Goal: Complete application form: Complete application form

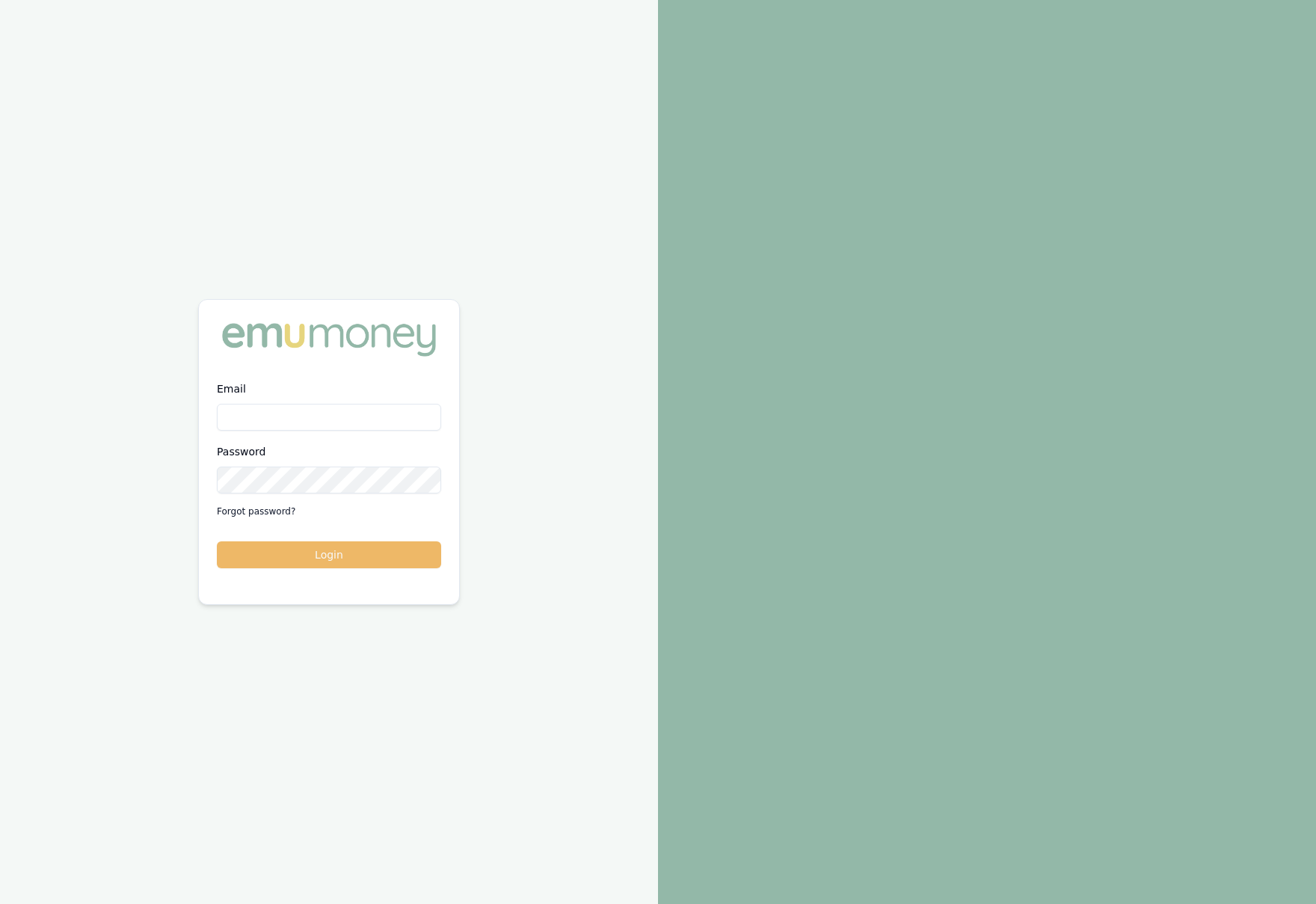
type input "krish.babu@emumoney.com.au"
click at [317, 555] on button "Login" at bounding box center [329, 554] width 224 height 27
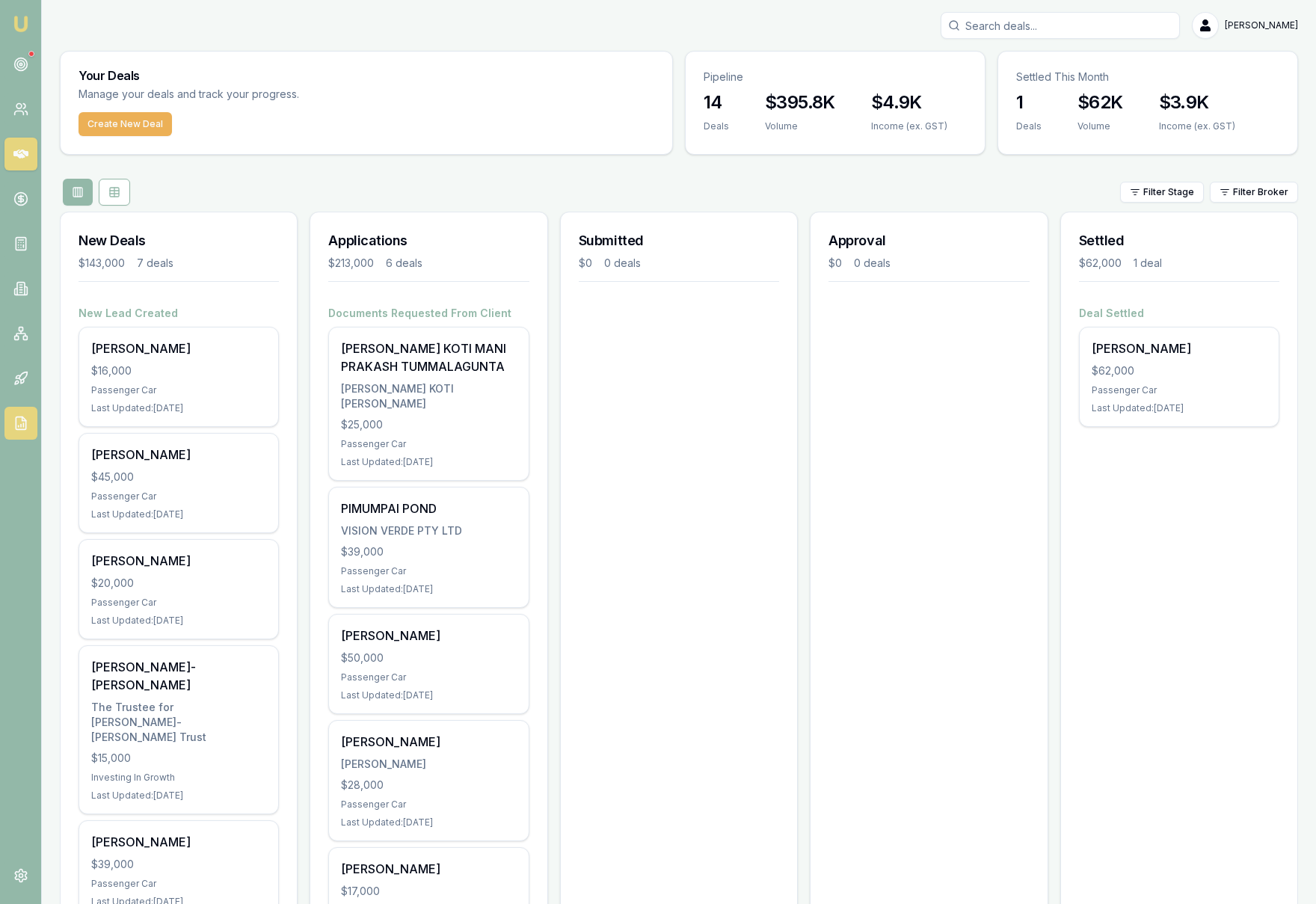
click at [20, 433] on link at bounding box center [20, 423] width 33 height 33
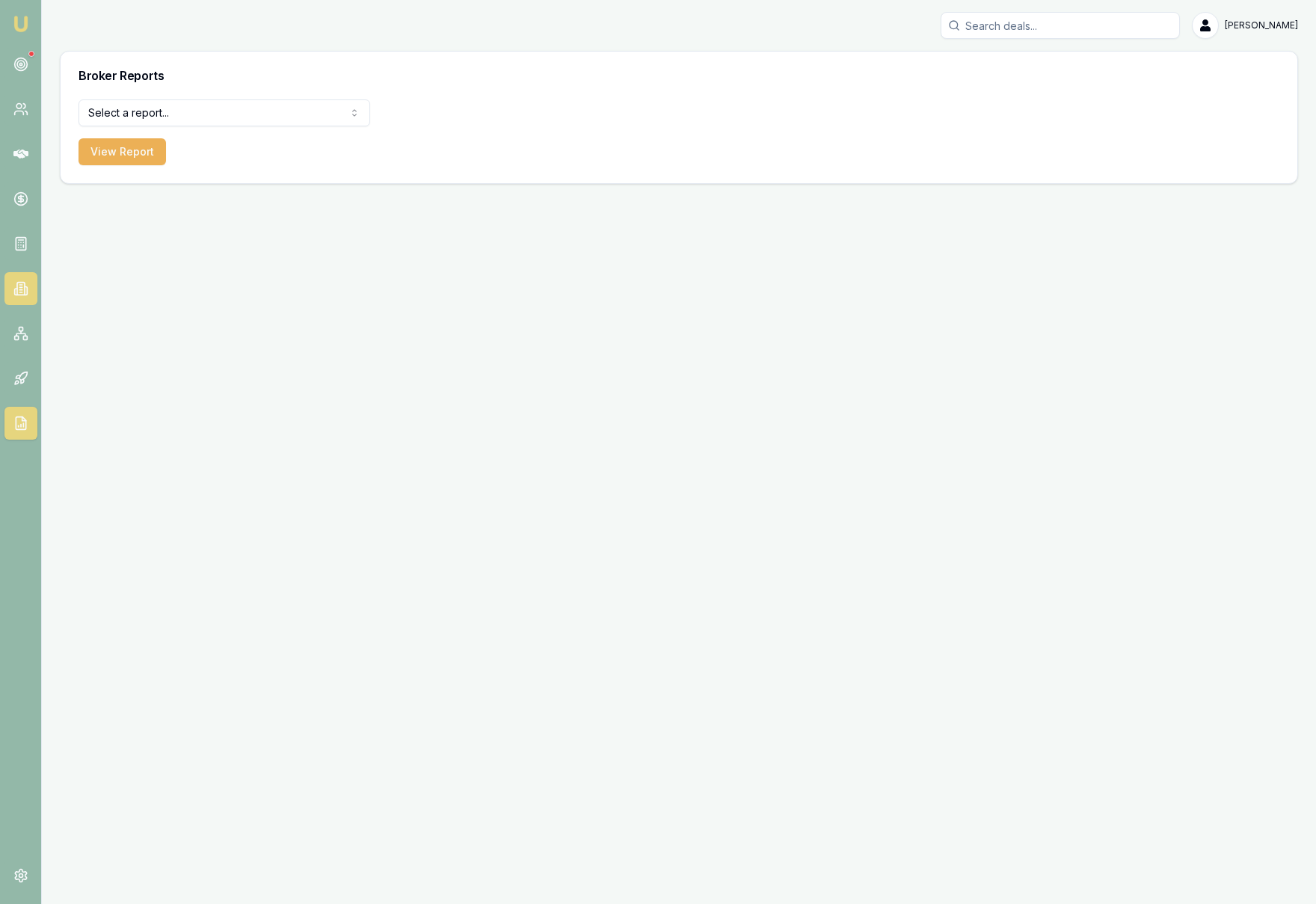
click at [25, 289] on icon at bounding box center [20, 289] width 7 height 13
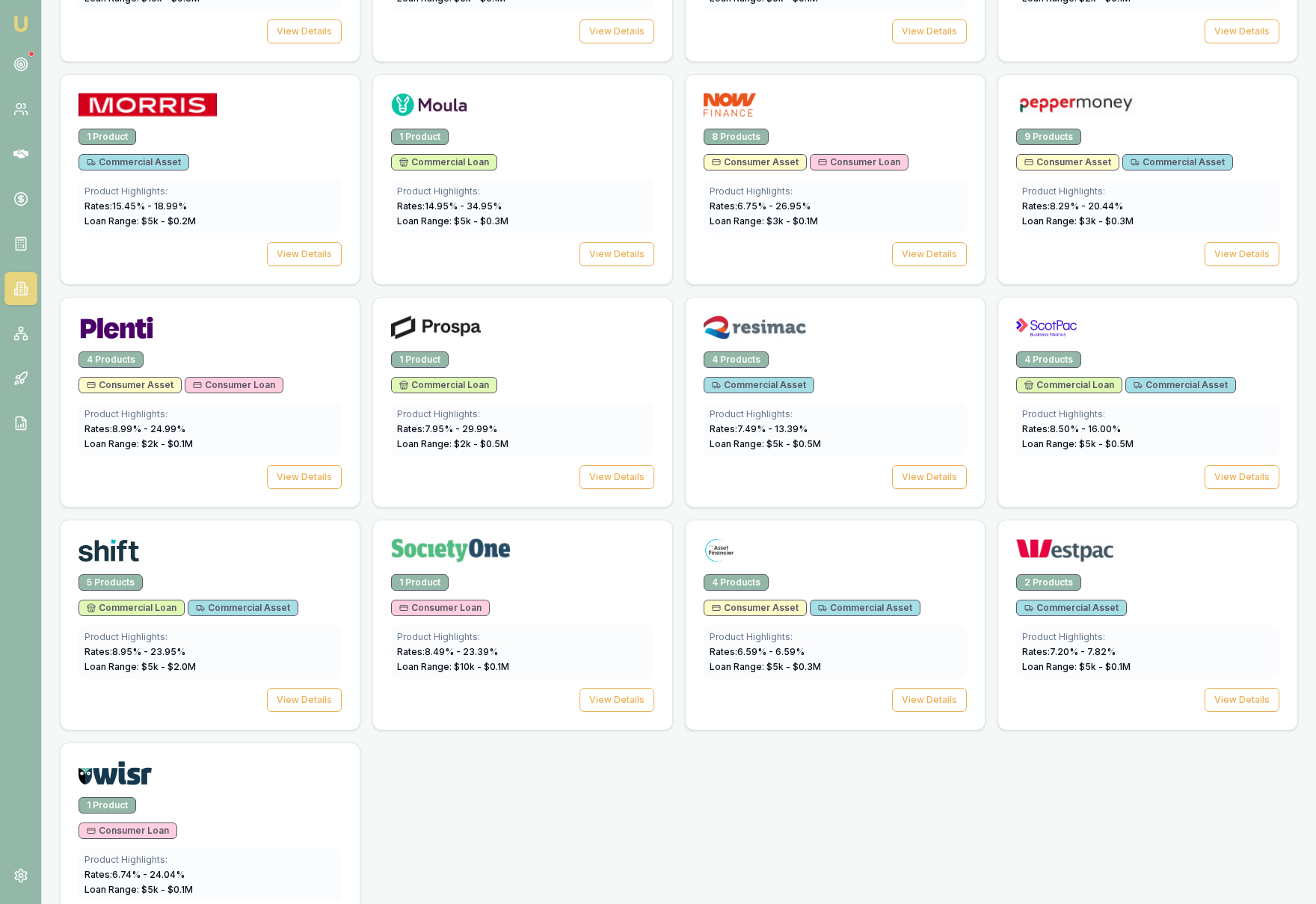
scroll to position [1827, 0]
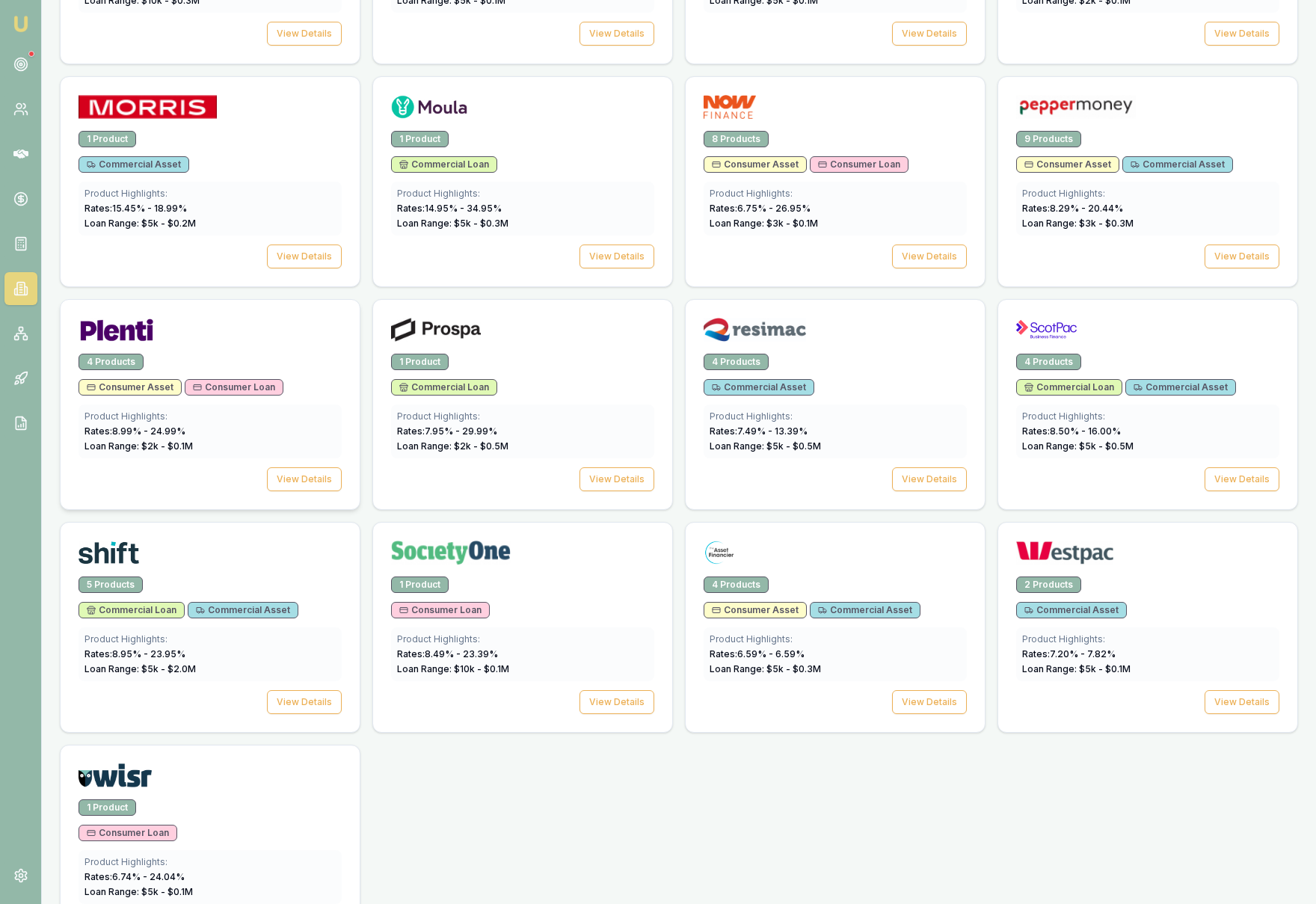
click at [197, 349] on div at bounding box center [210, 327] width 299 height 54
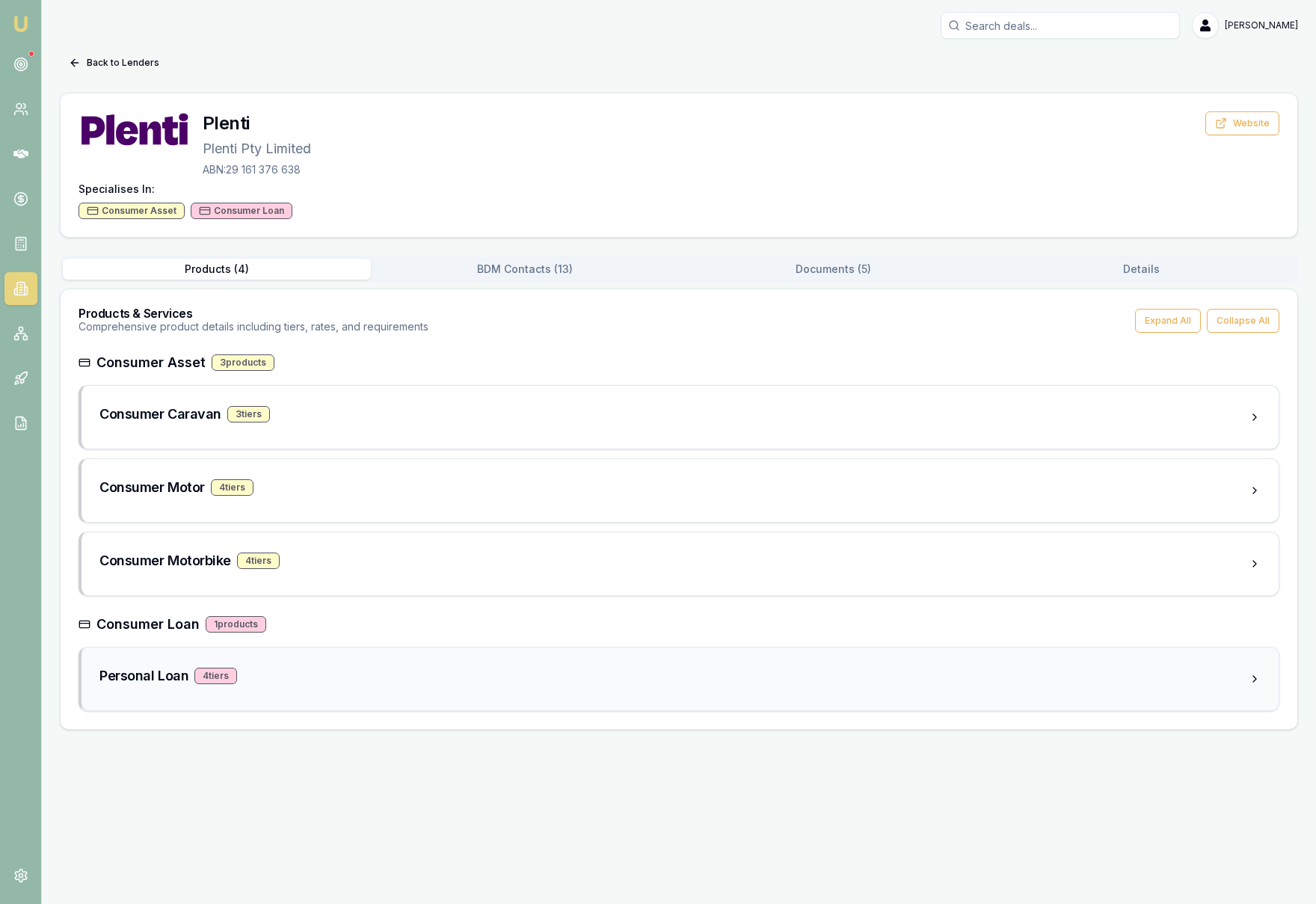
click at [228, 687] on div "Personal Loan 4 tier s" at bounding box center [674, 678] width 1149 height 27
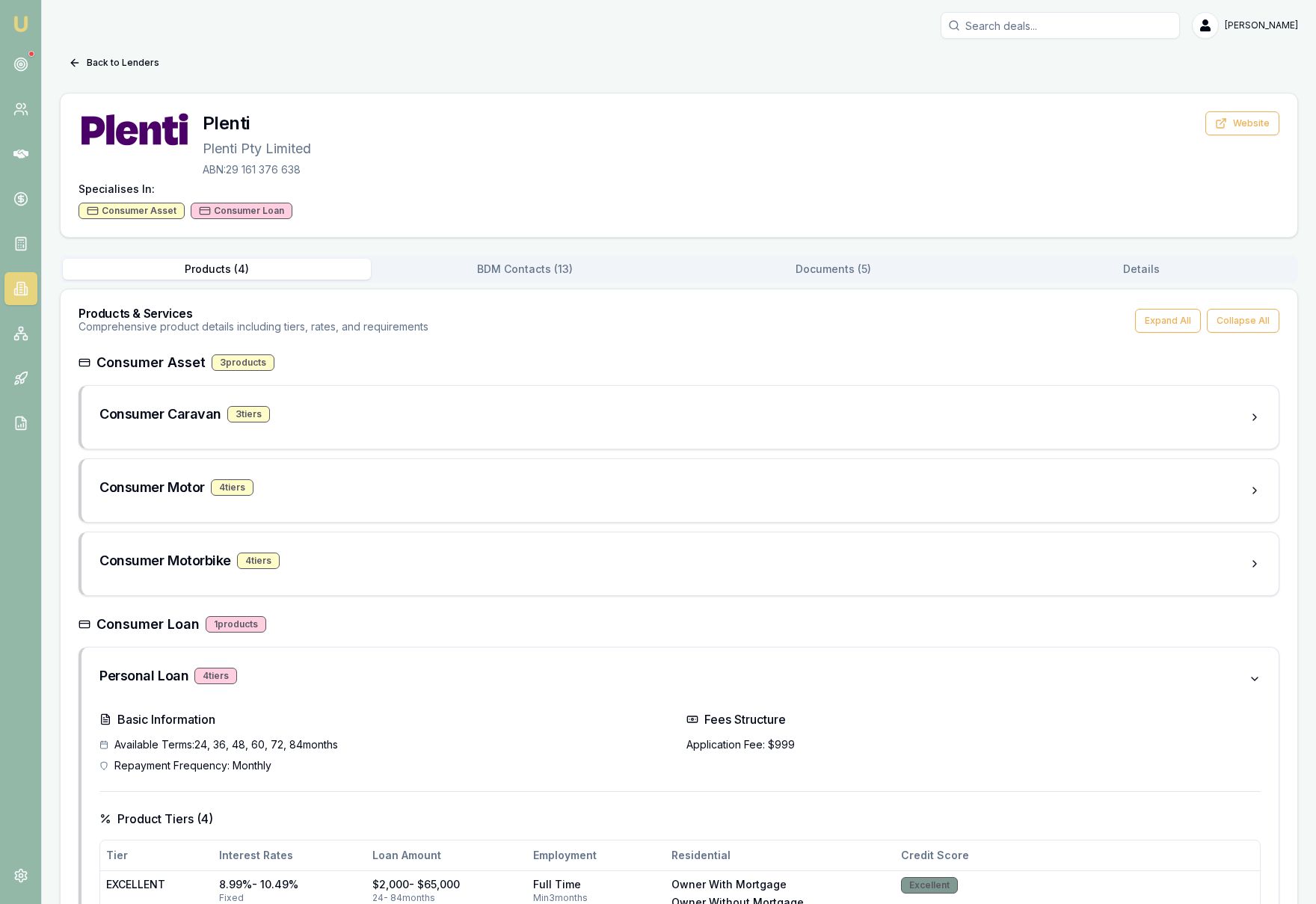
click at [230, 213] on div "Consumer Loan" at bounding box center [242, 211] width 102 height 16
click at [880, 269] on button "Documents ( 5 )" at bounding box center [832, 269] width 308 height 21
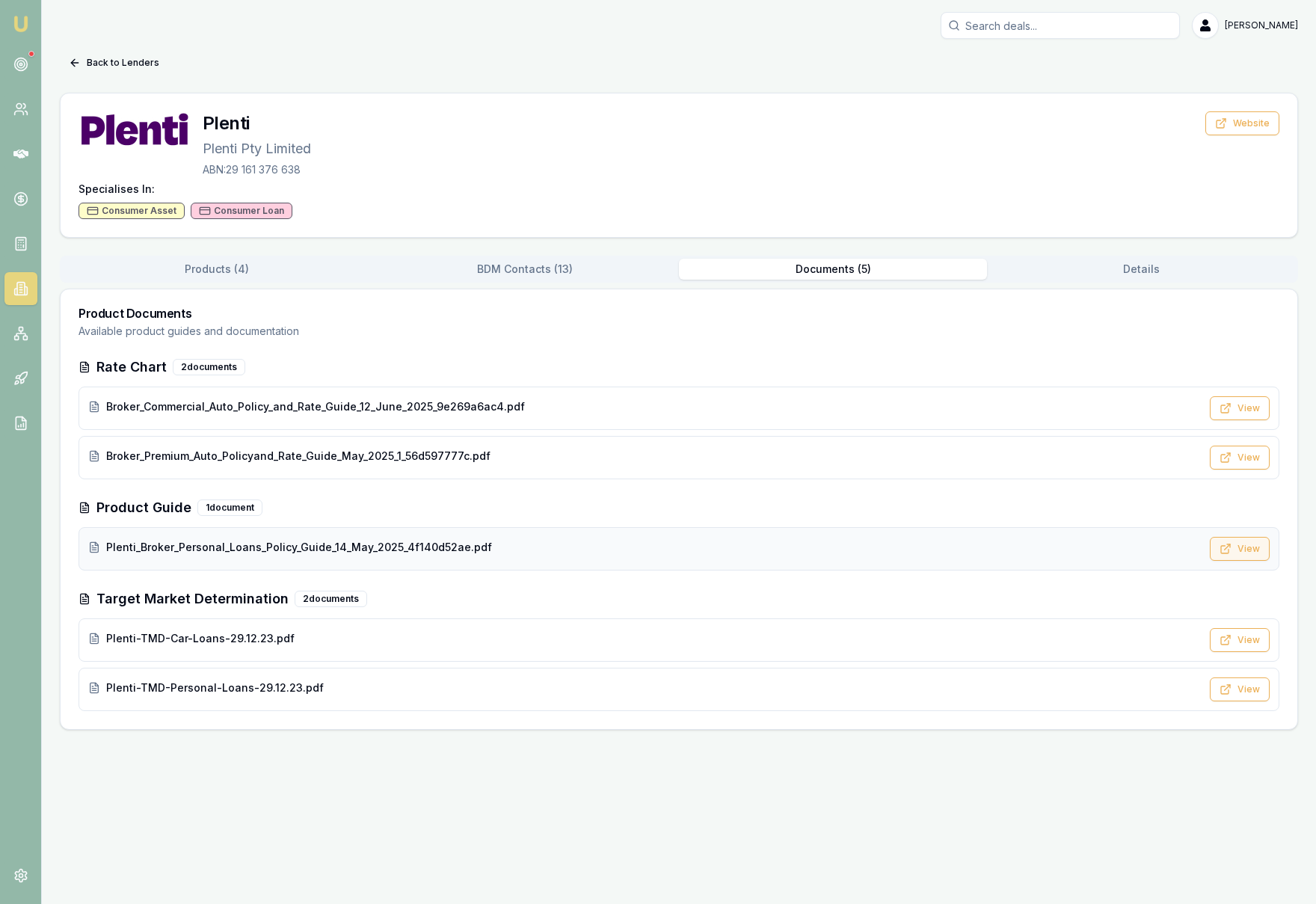
click at [1236, 548] on button "View" at bounding box center [1240, 548] width 60 height 24
click at [157, 543] on span "Plenti_Broker_Personal_Loans_Policy_Guide_14_May_2025_4f140d52ae.pdf" at bounding box center [299, 546] width 386 height 15
click at [216, 509] on div "1 document" at bounding box center [230, 507] width 65 height 16
click at [143, 512] on h3 "Product Guide" at bounding box center [144, 507] width 95 height 21
click at [1240, 688] on button "View" at bounding box center [1240, 689] width 60 height 24
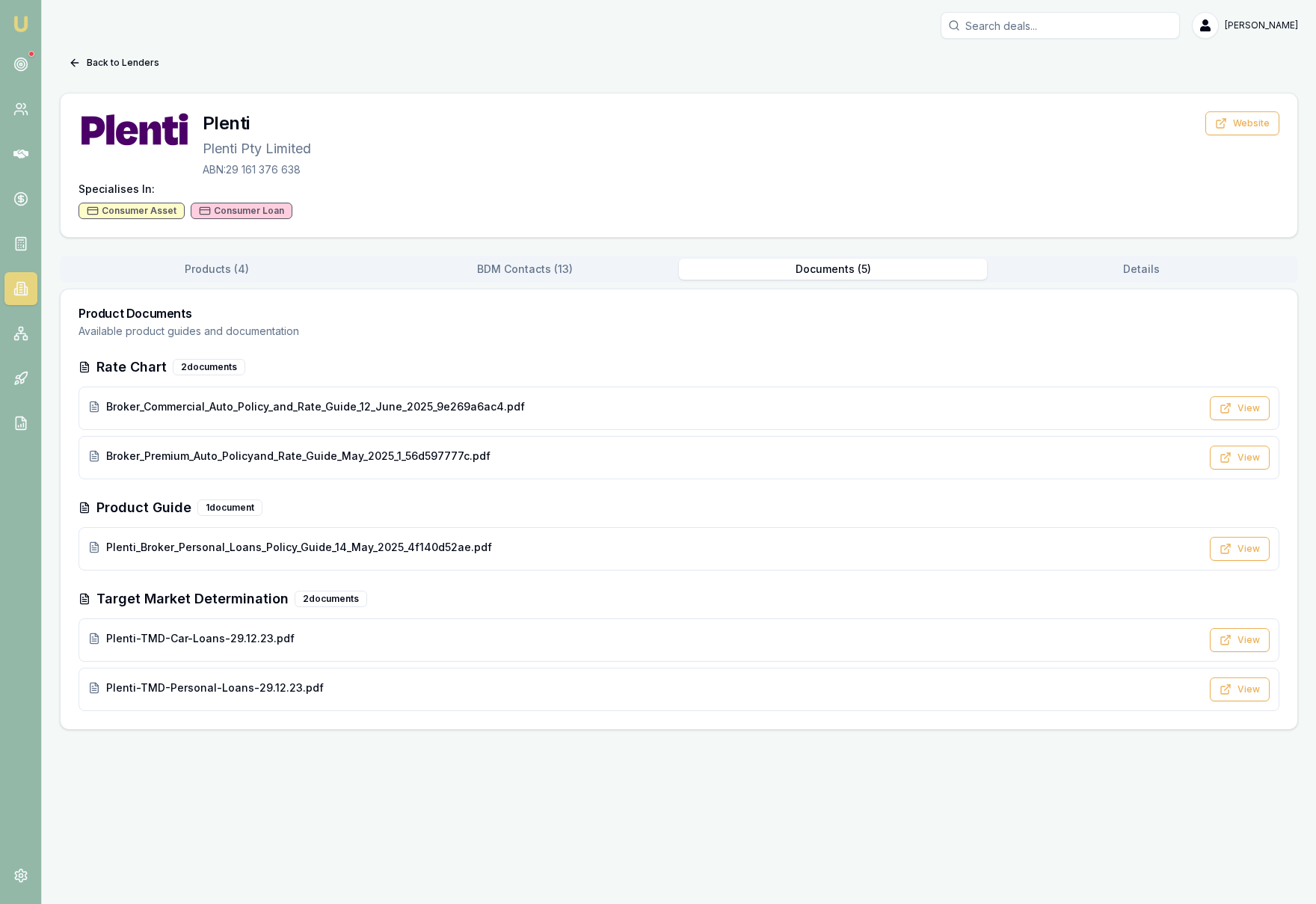
click at [269, 269] on button "Products ( 4 )" at bounding box center [217, 269] width 308 height 21
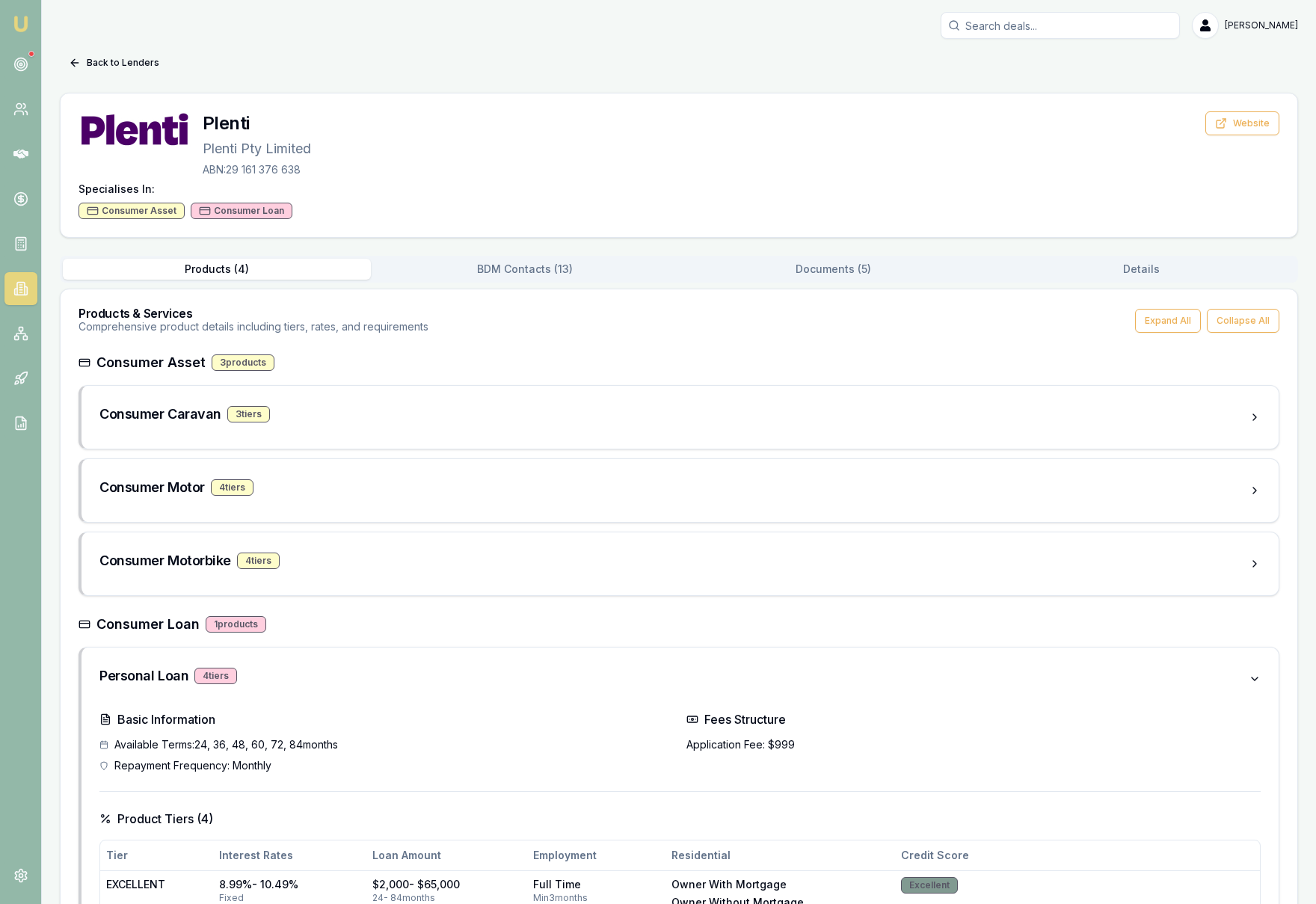
click at [525, 272] on button "BDM Contacts ( 13 )" at bounding box center [525, 269] width 308 height 21
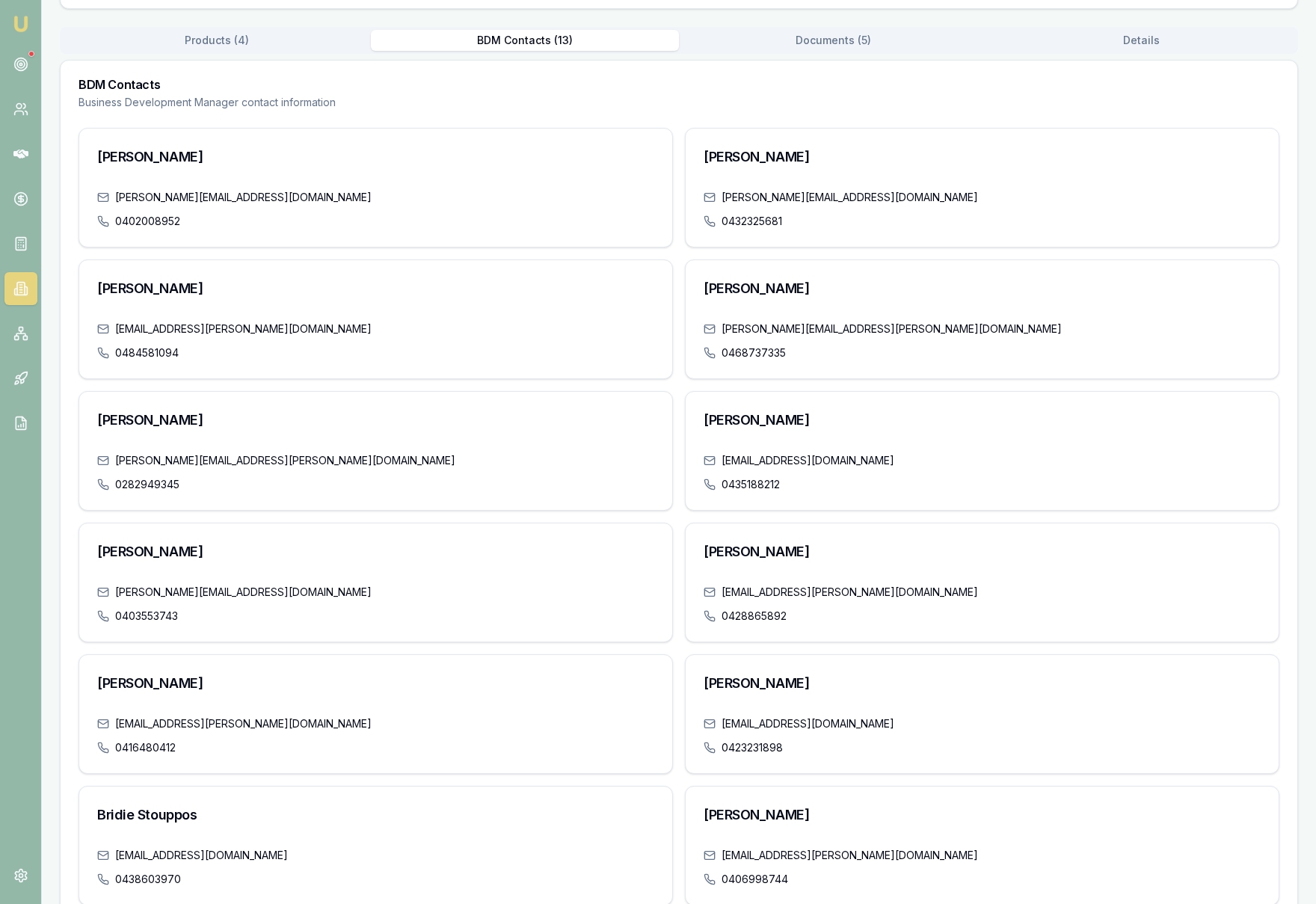
scroll to position [228, 0]
click at [15, 58] on icon at bounding box center [20, 64] width 15 height 15
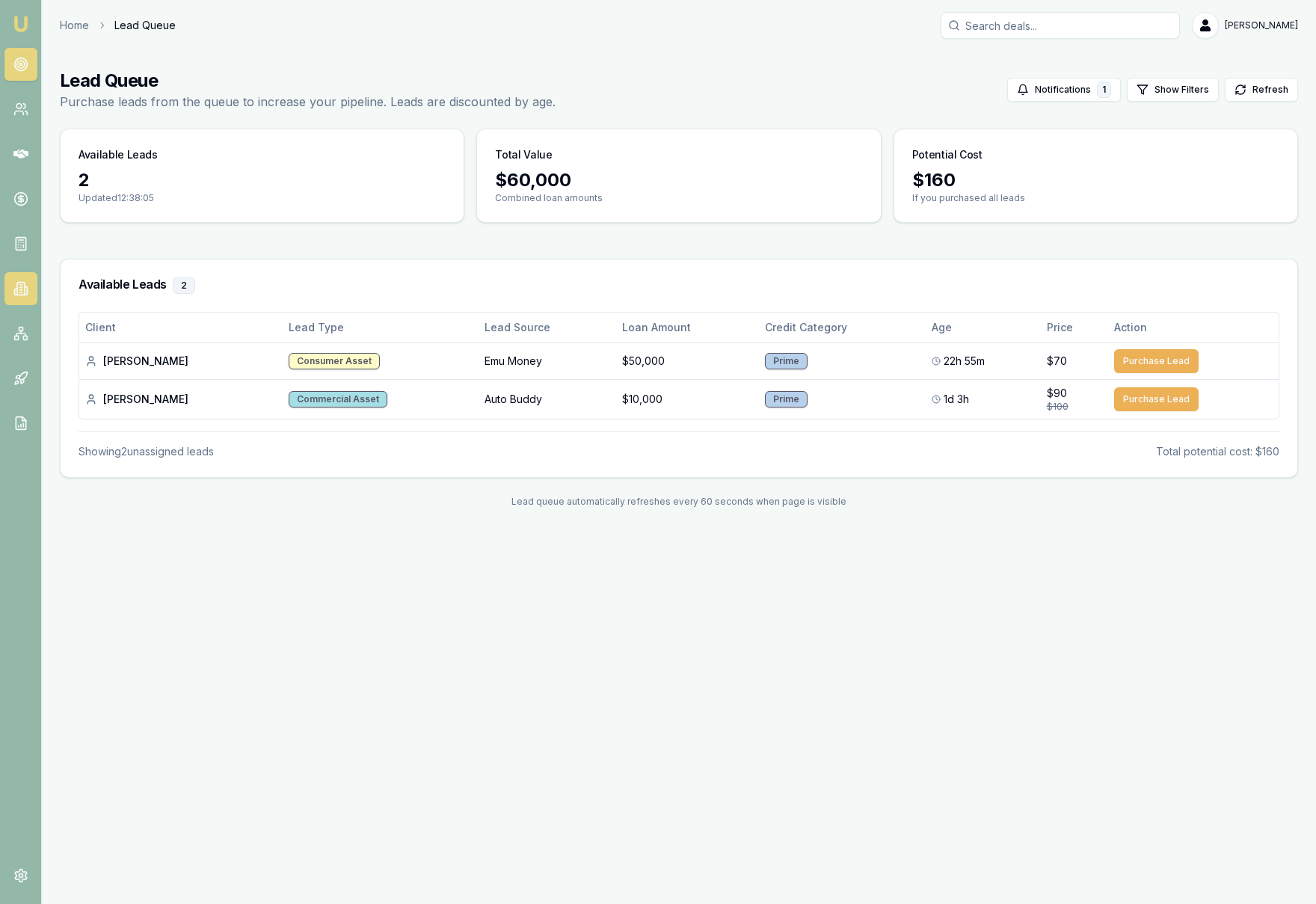
click at [25, 296] on link at bounding box center [20, 288] width 33 height 33
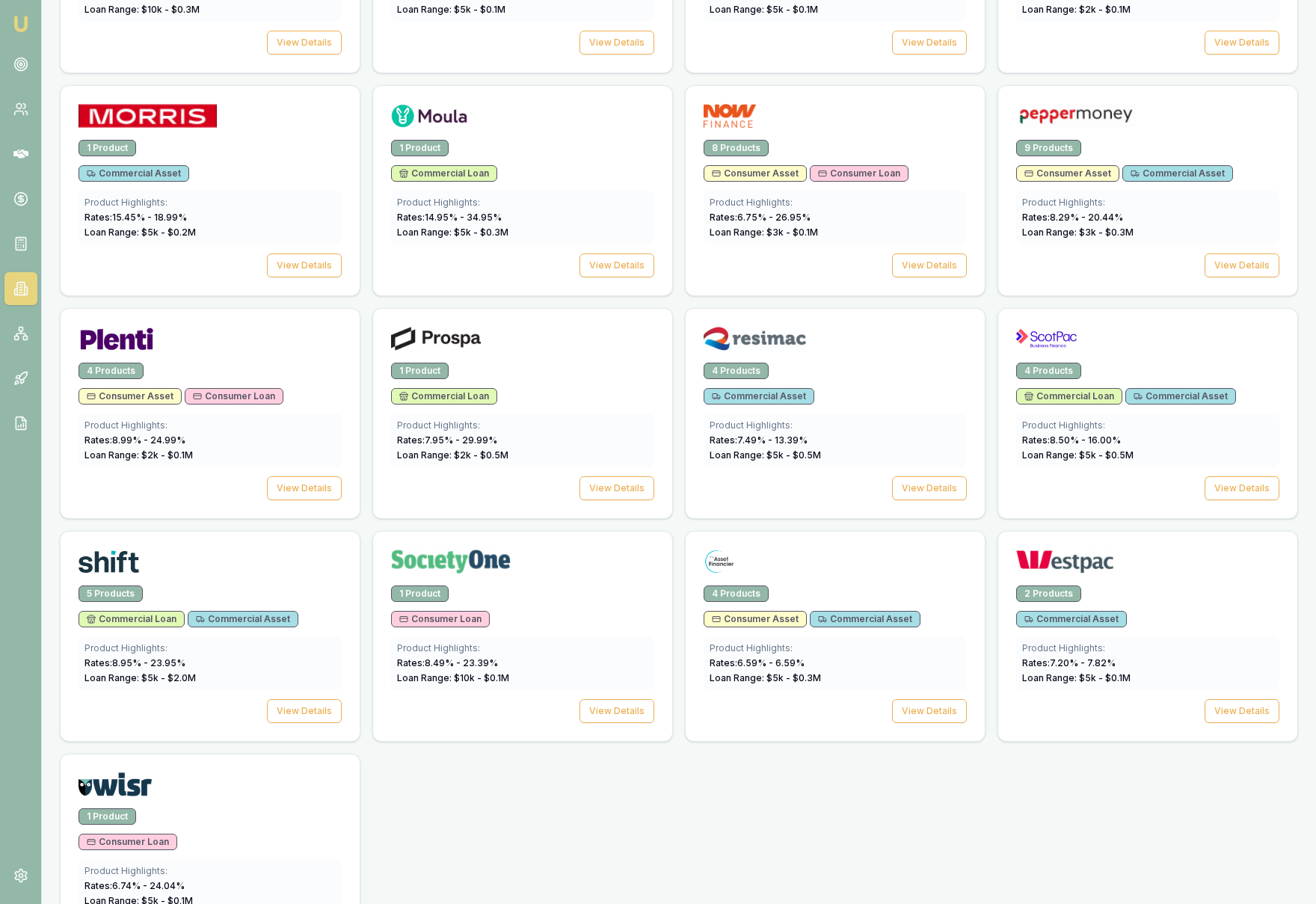
scroll to position [1816, 0]
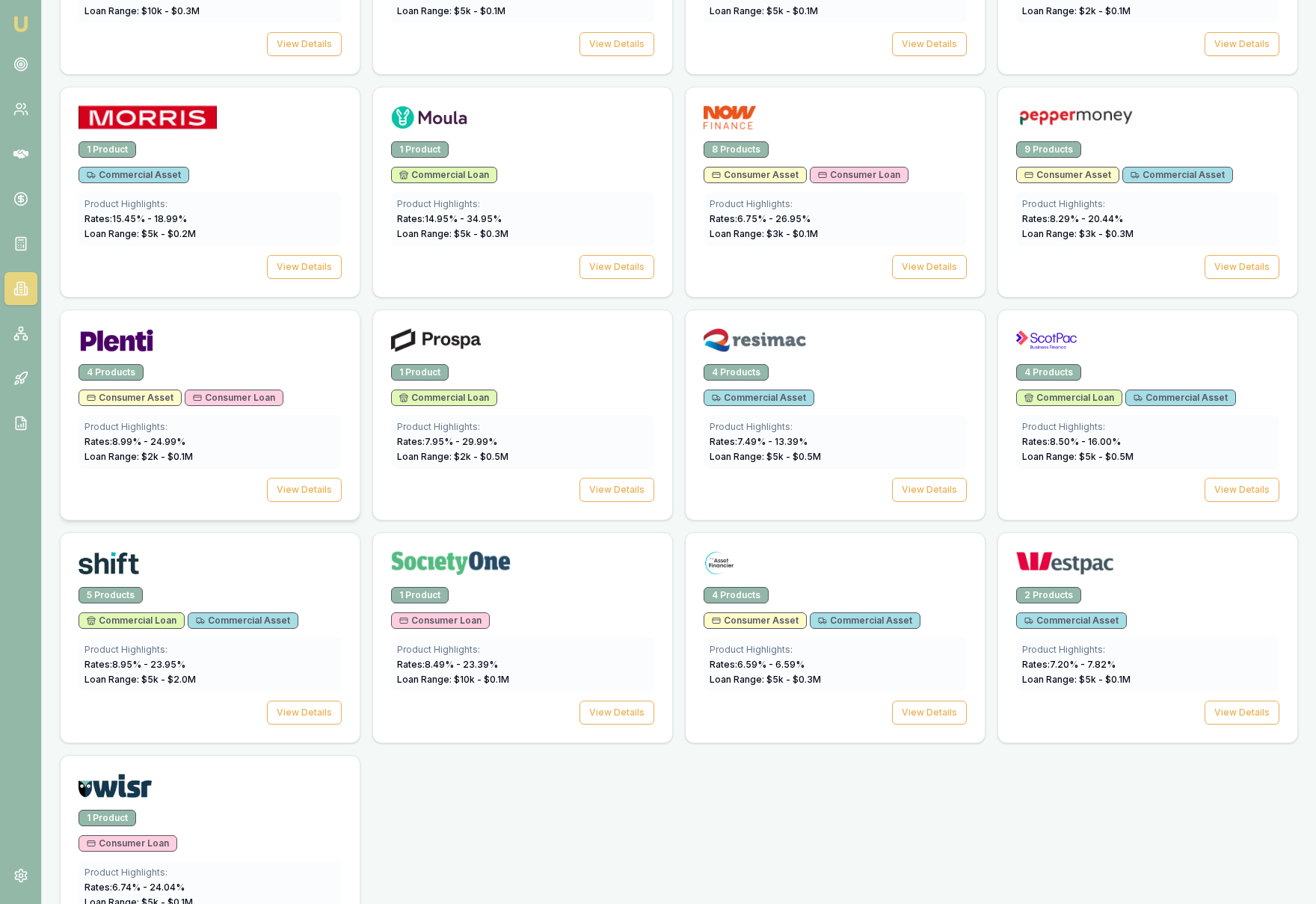
click at [325, 448] on div "Rates: 8.99 % - 24.99 % Loan Range: $ 2 k - $ 0.1 M" at bounding box center [210, 449] width 251 height 27
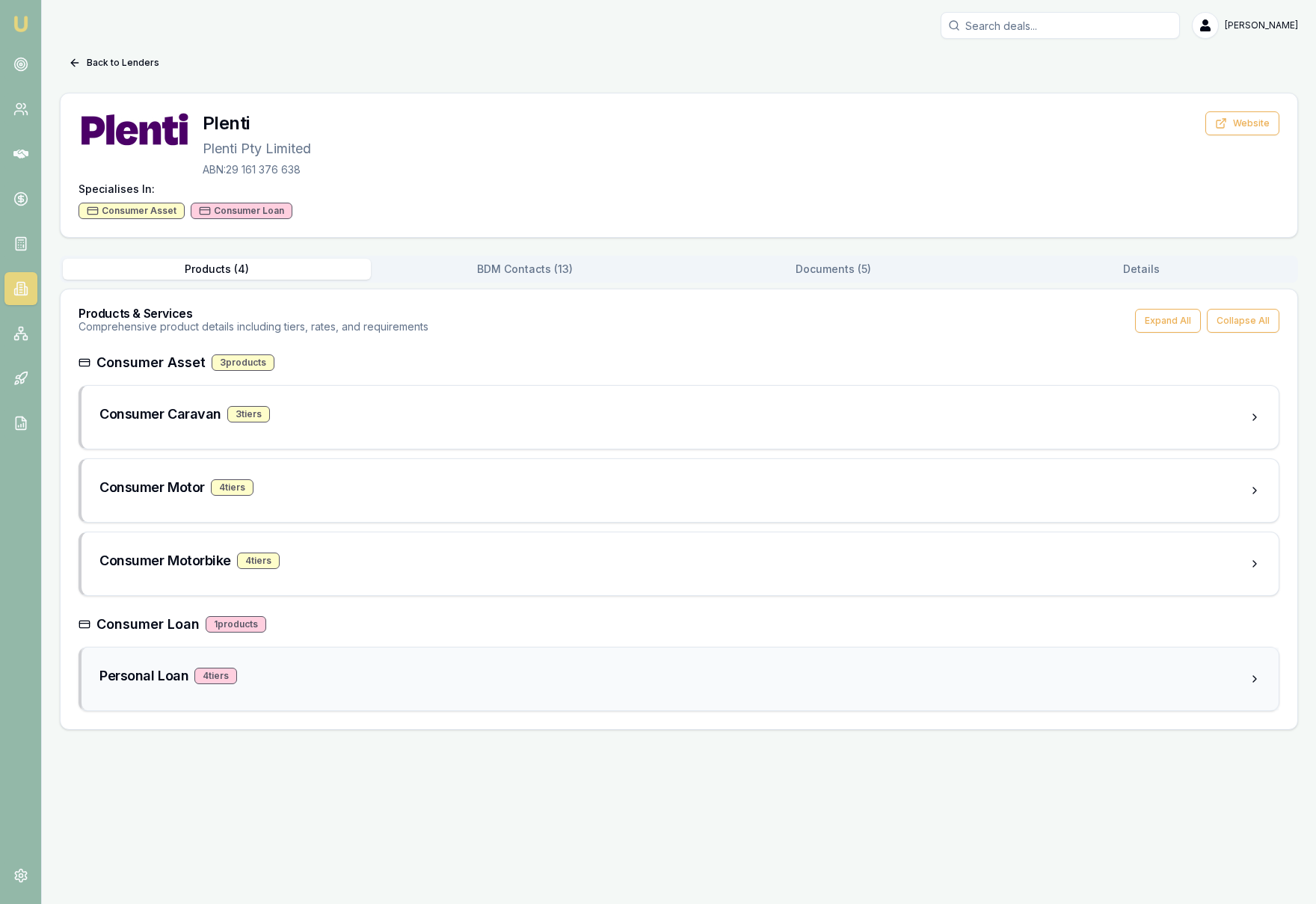
click at [427, 675] on div "Personal Loan 4 tier s" at bounding box center [674, 675] width 1149 height 21
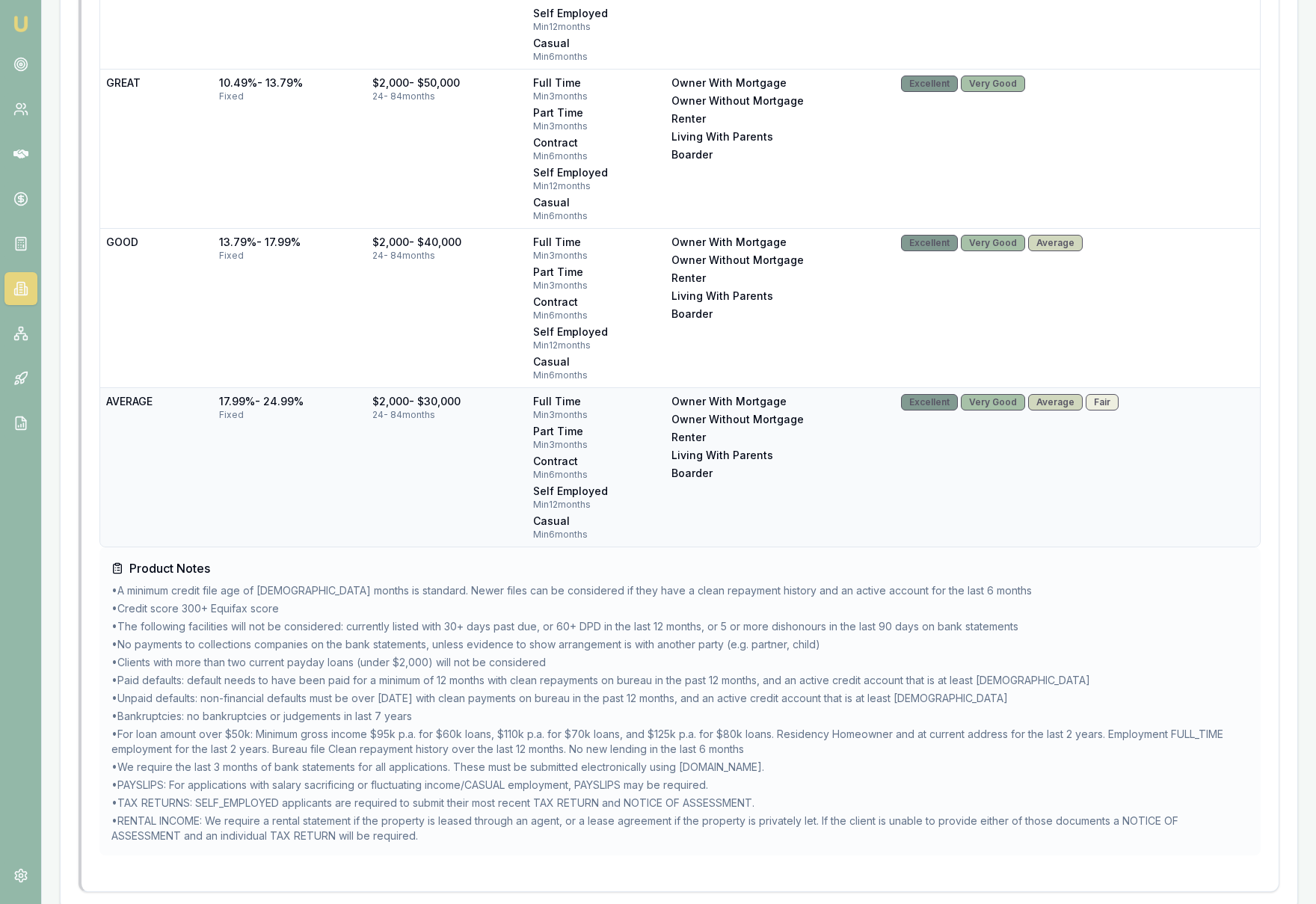
scroll to position [978, 0]
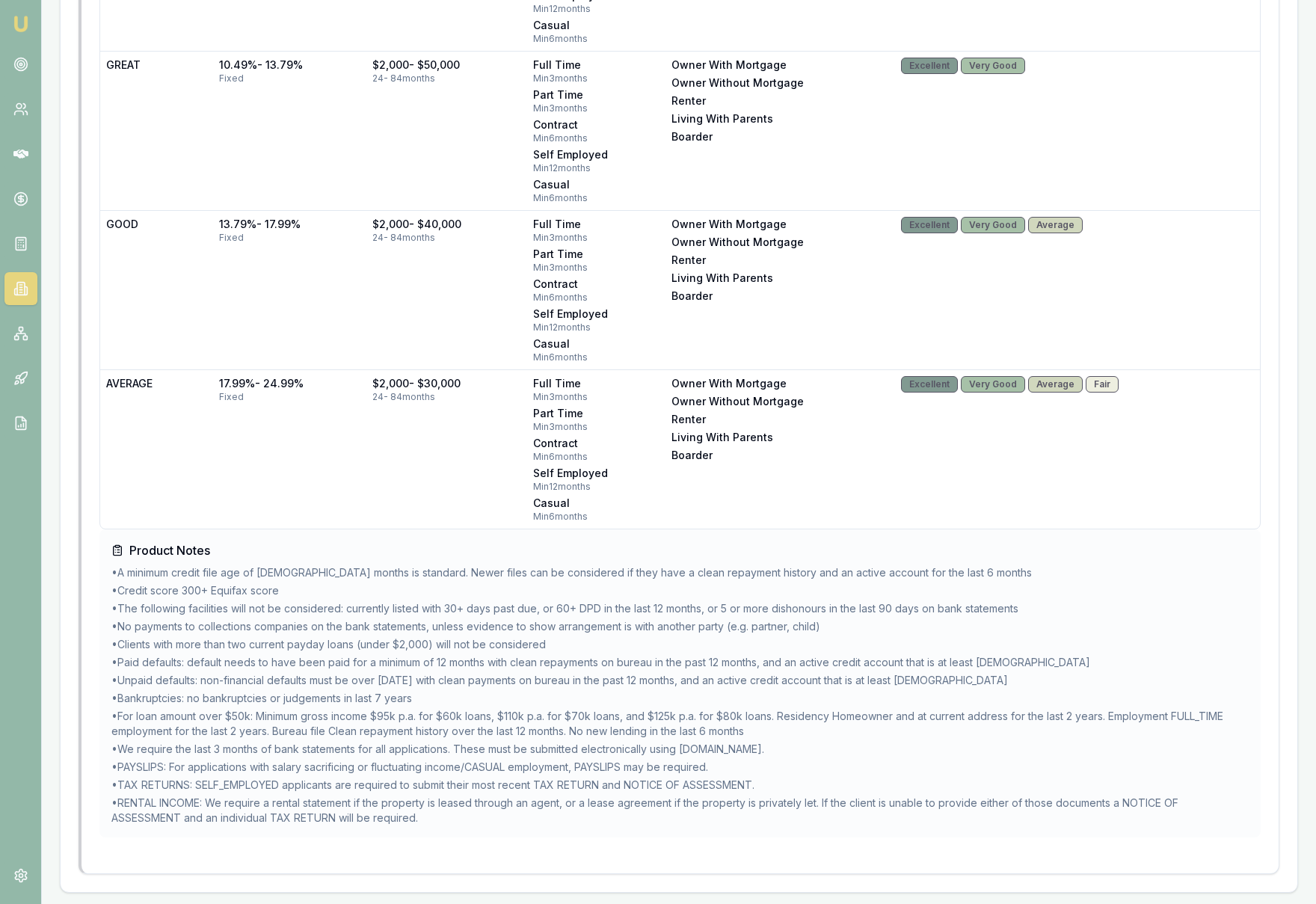
click at [1049, 565] on li "• A minimum credit file age of 18 months is standard. Newer files can be consid…" at bounding box center [679, 572] width 1137 height 15
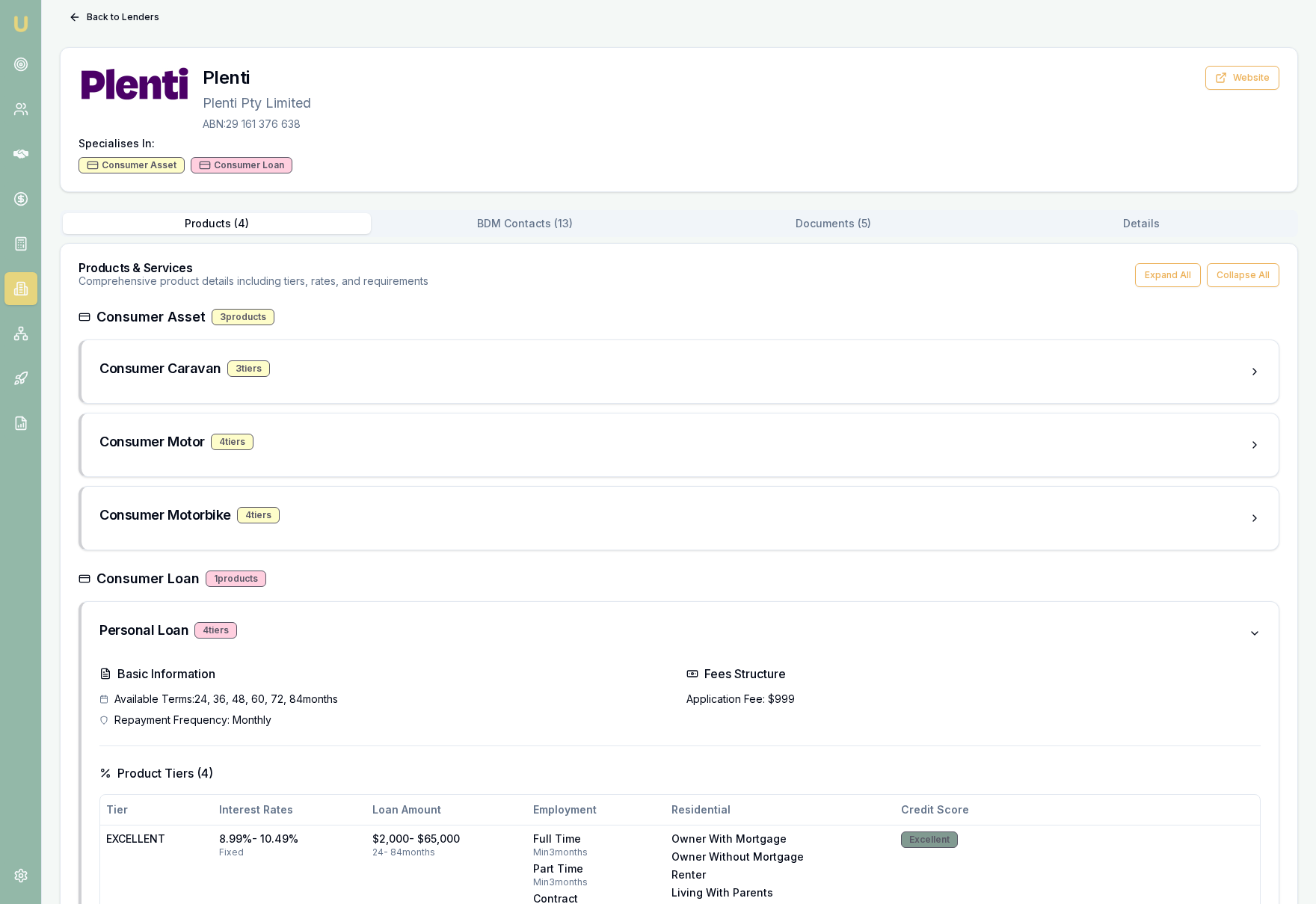
scroll to position [0, 0]
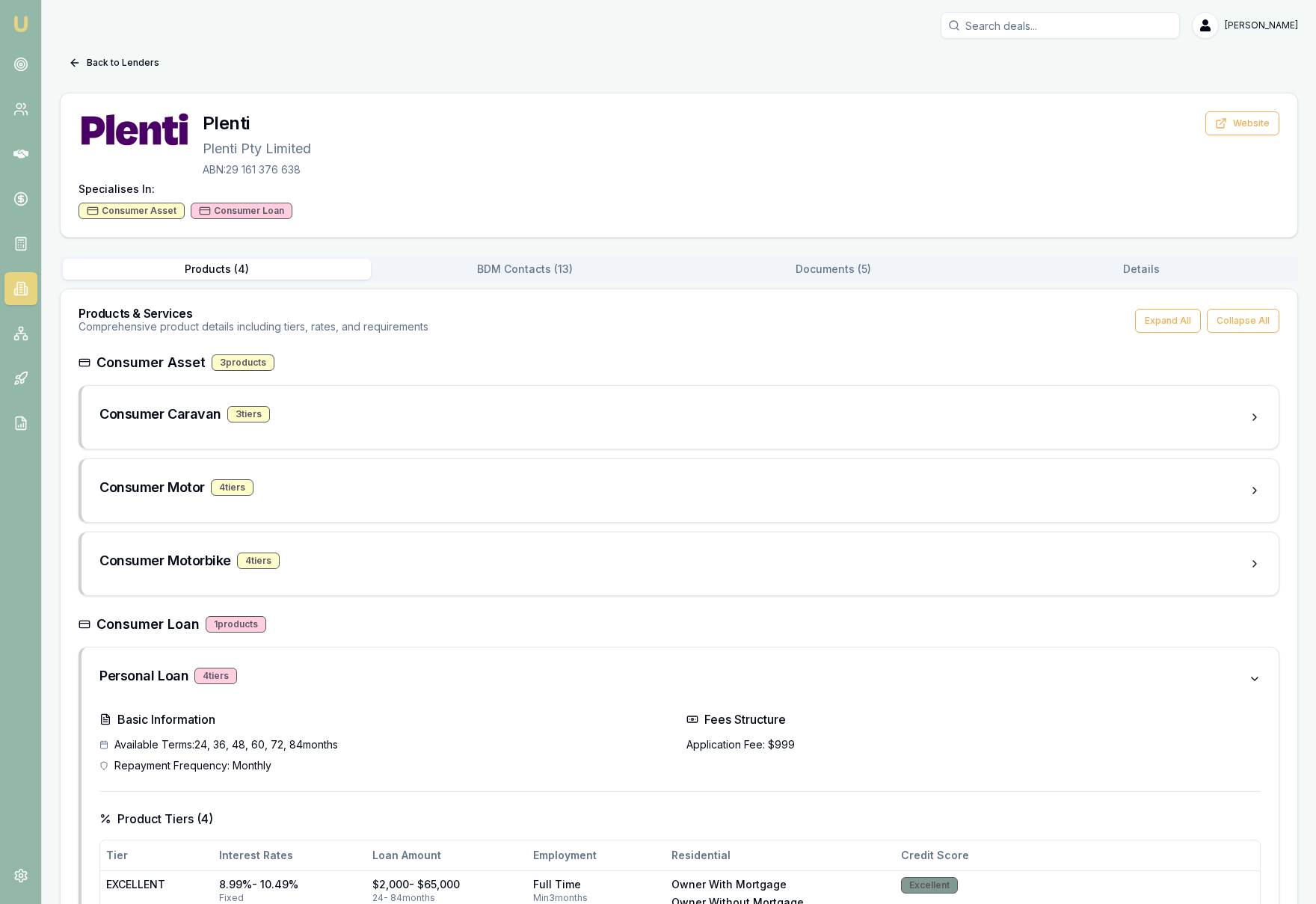
click at [16, 28] on img at bounding box center [21, 24] width 18 height 18
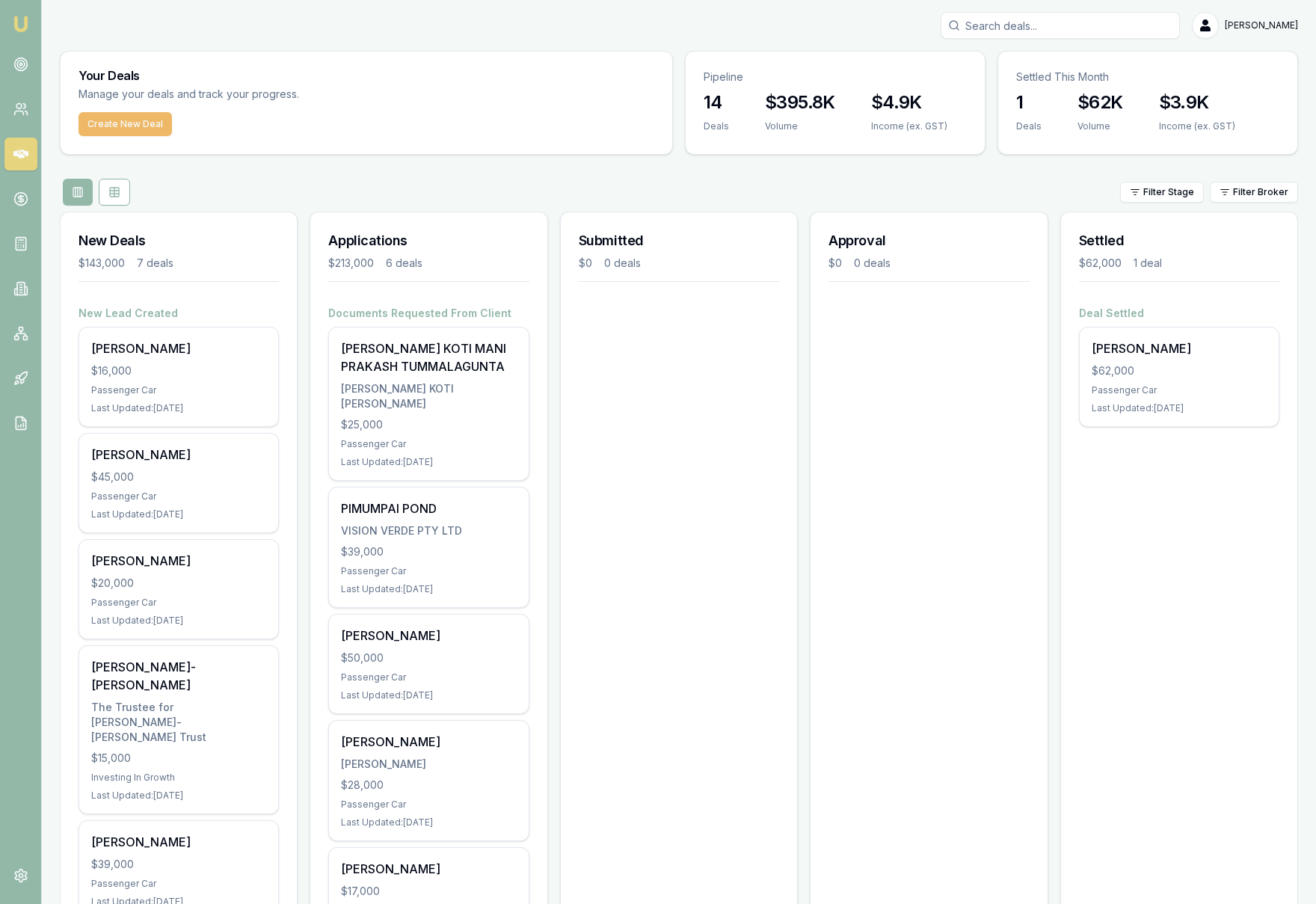
click at [131, 126] on button "Create New Deal" at bounding box center [126, 124] width 94 height 24
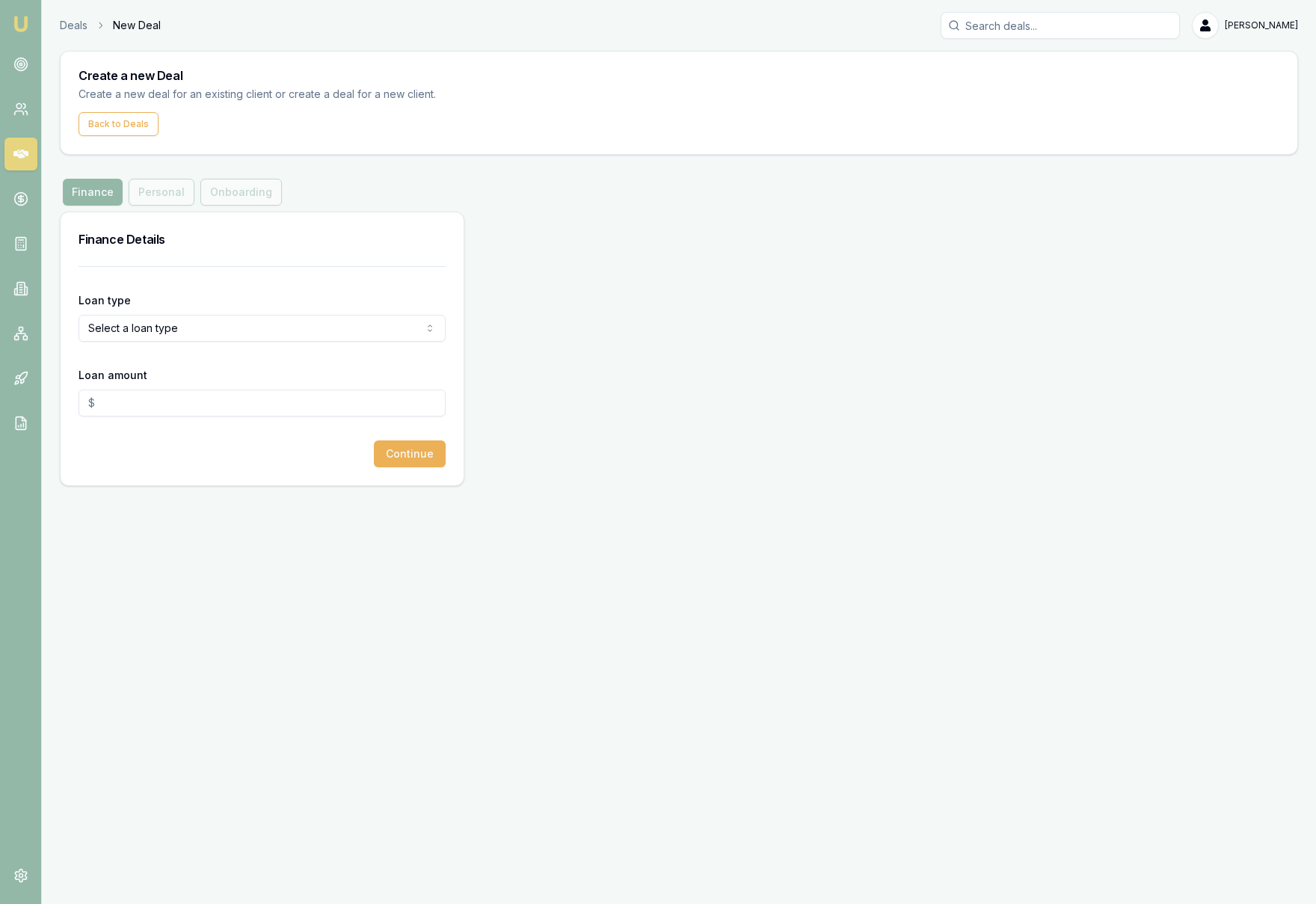
click at [153, 188] on div "Finance Personal Onboarding" at bounding box center [172, 192] width 225 height 27
click at [155, 195] on div "Finance Personal Onboarding" at bounding box center [172, 192] width 225 height 27
click at [154, 195] on div "Finance Personal Onboarding" at bounding box center [172, 192] width 225 height 27
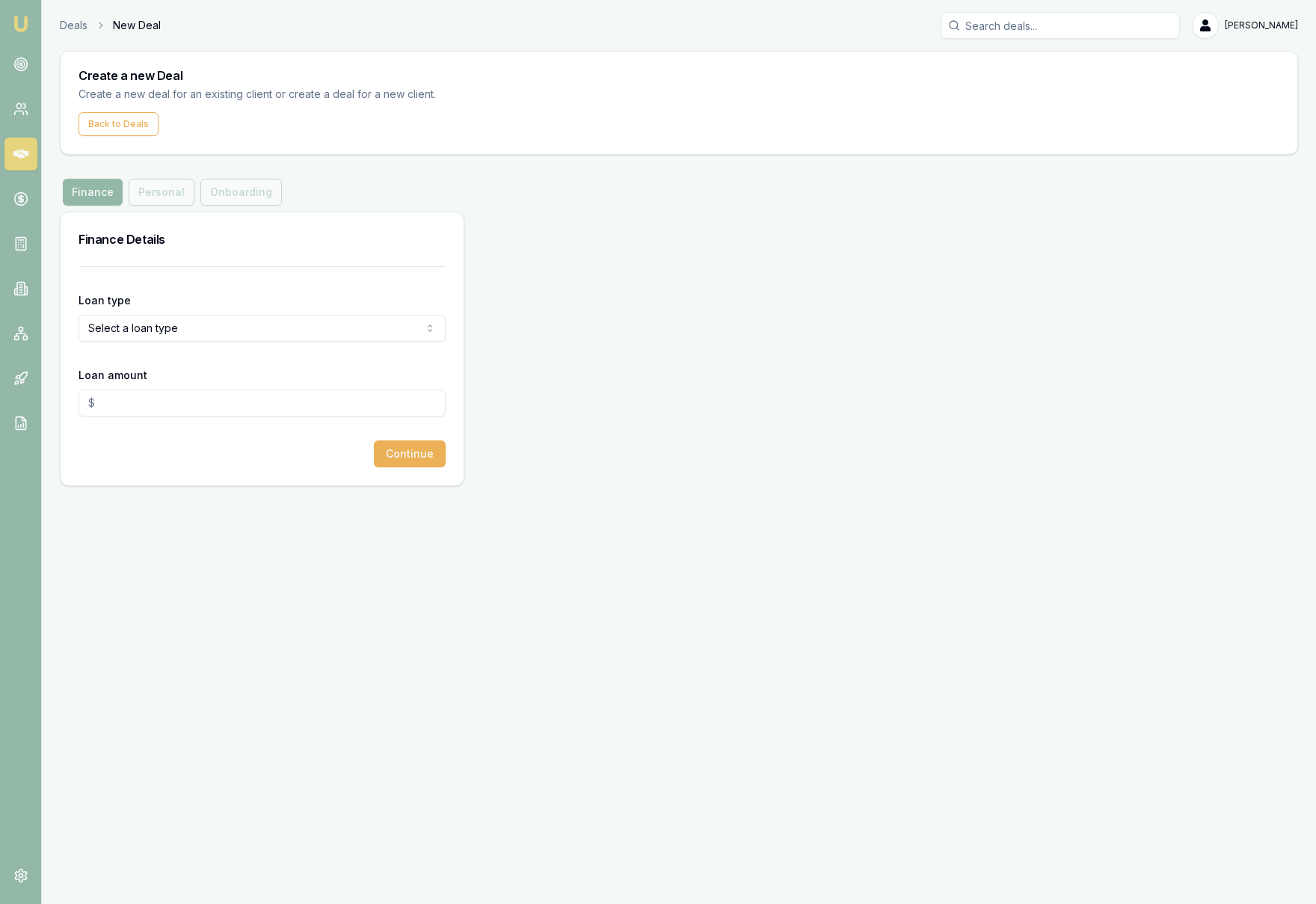
click at [154, 195] on div "Finance Personal Onboarding" at bounding box center [172, 192] width 225 height 27
click at [227, 333] on html "Emu Broker Deals New Deal Krish Babu Toggle Menu Create a new Deal Create a new…" at bounding box center [658, 452] width 1316 height 904
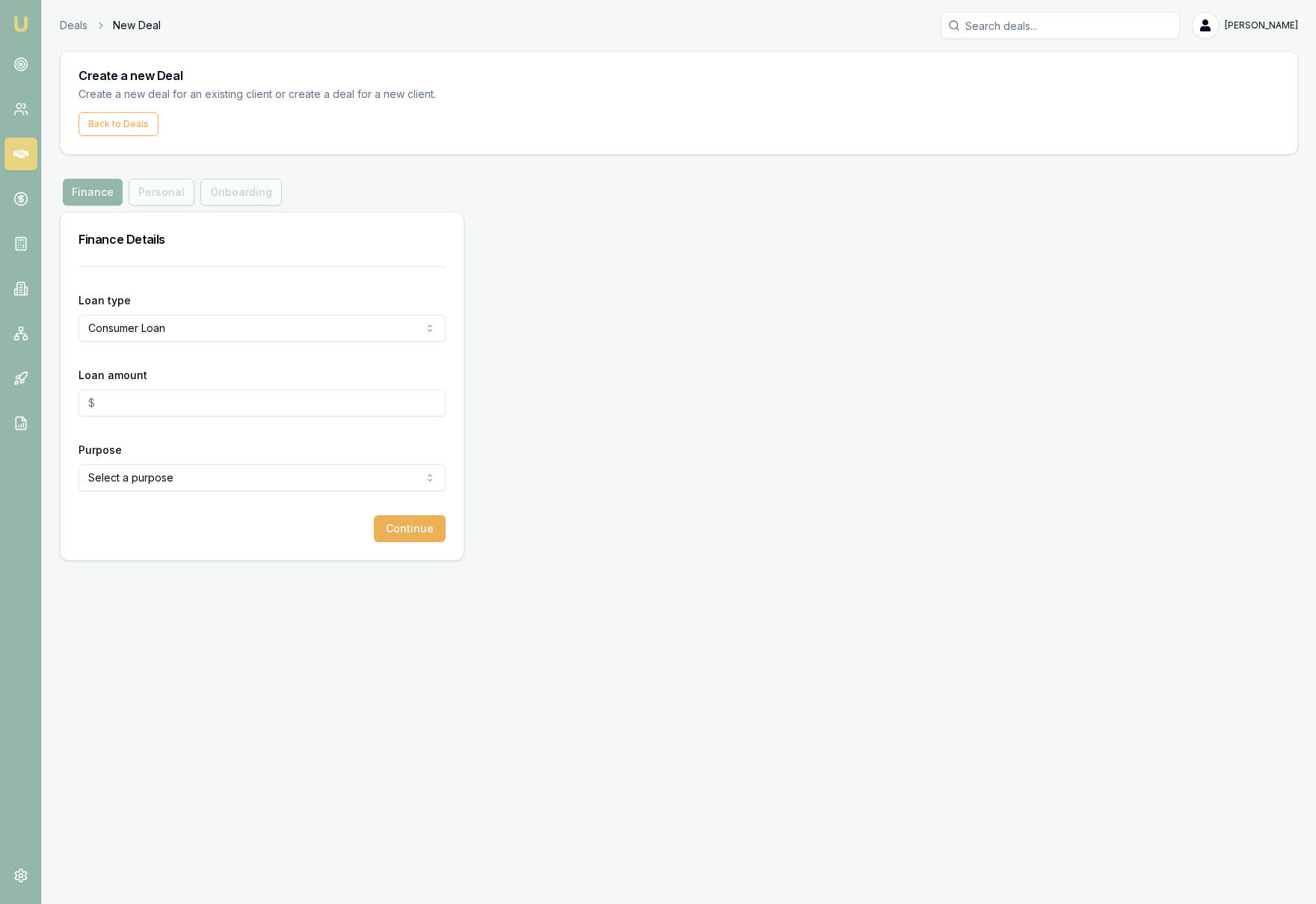
click at [152, 190] on div "Finance Personal Onboarding" at bounding box center [172, 192] width 225 height 27
click at [311, 189] on div "Finance Personal Onboarding" at bounding box center [678, 192] width 1238 height 27
click at [124, 409] on input "Loan amount" at bounding box center [262, 403] width 367 height 27
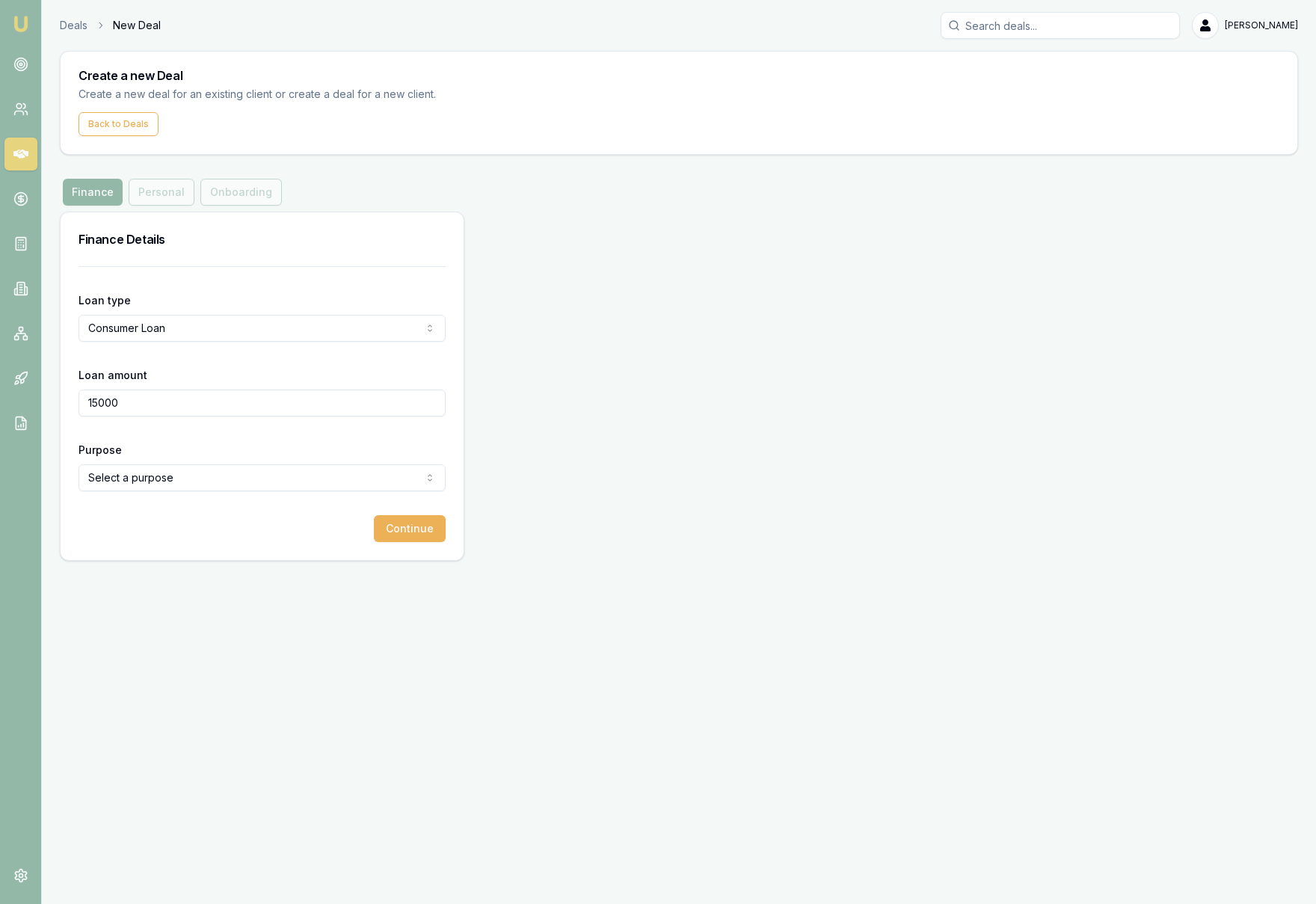
type input "$15,000.00"
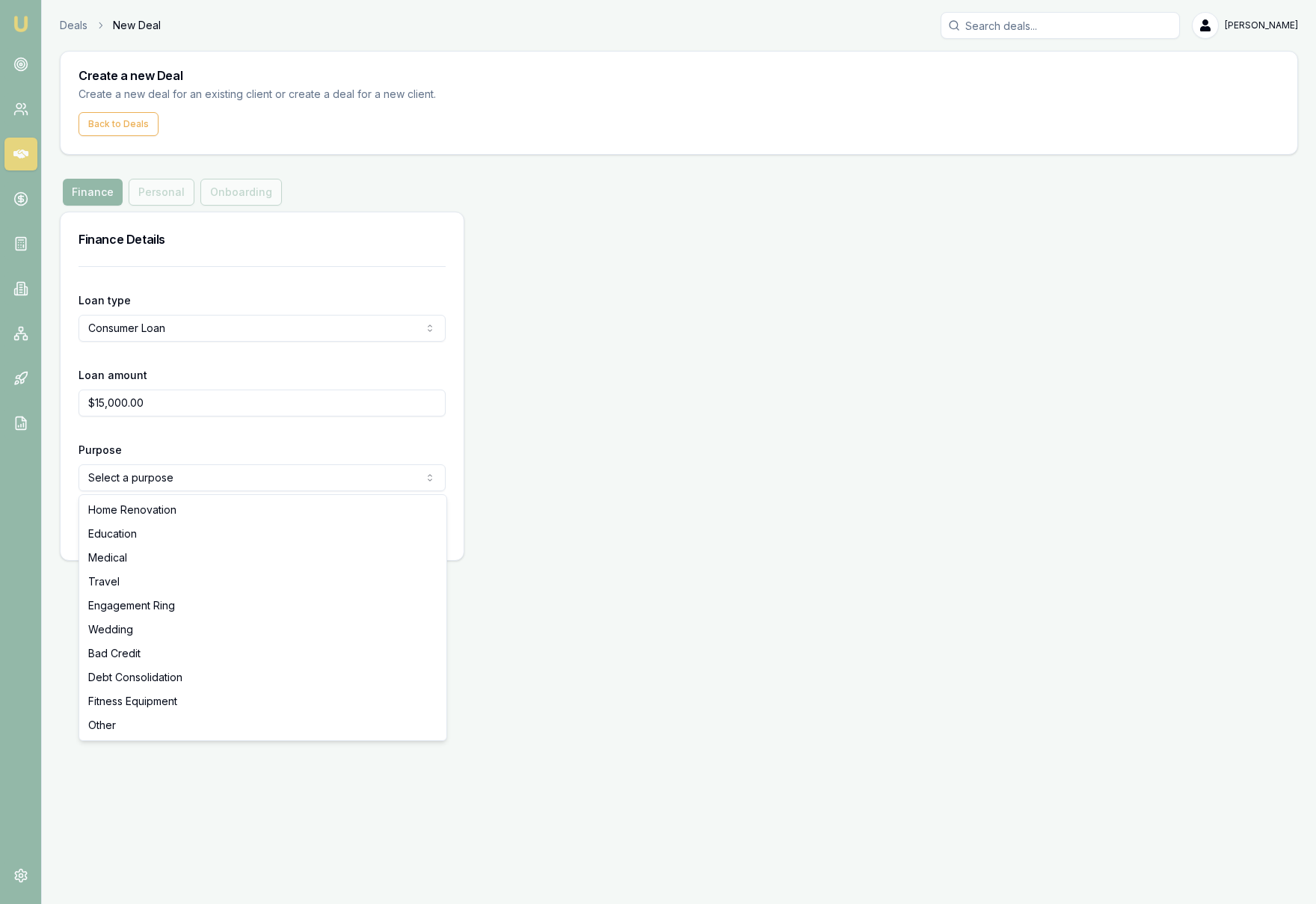
click at [315, 476] on html "Emu Broker Deals New Deal Krish Babu Toggle Menu Create a new Deal Create a new…" at bounding box center [658, 452] width 1316 height 904
select select "TRAVEL"
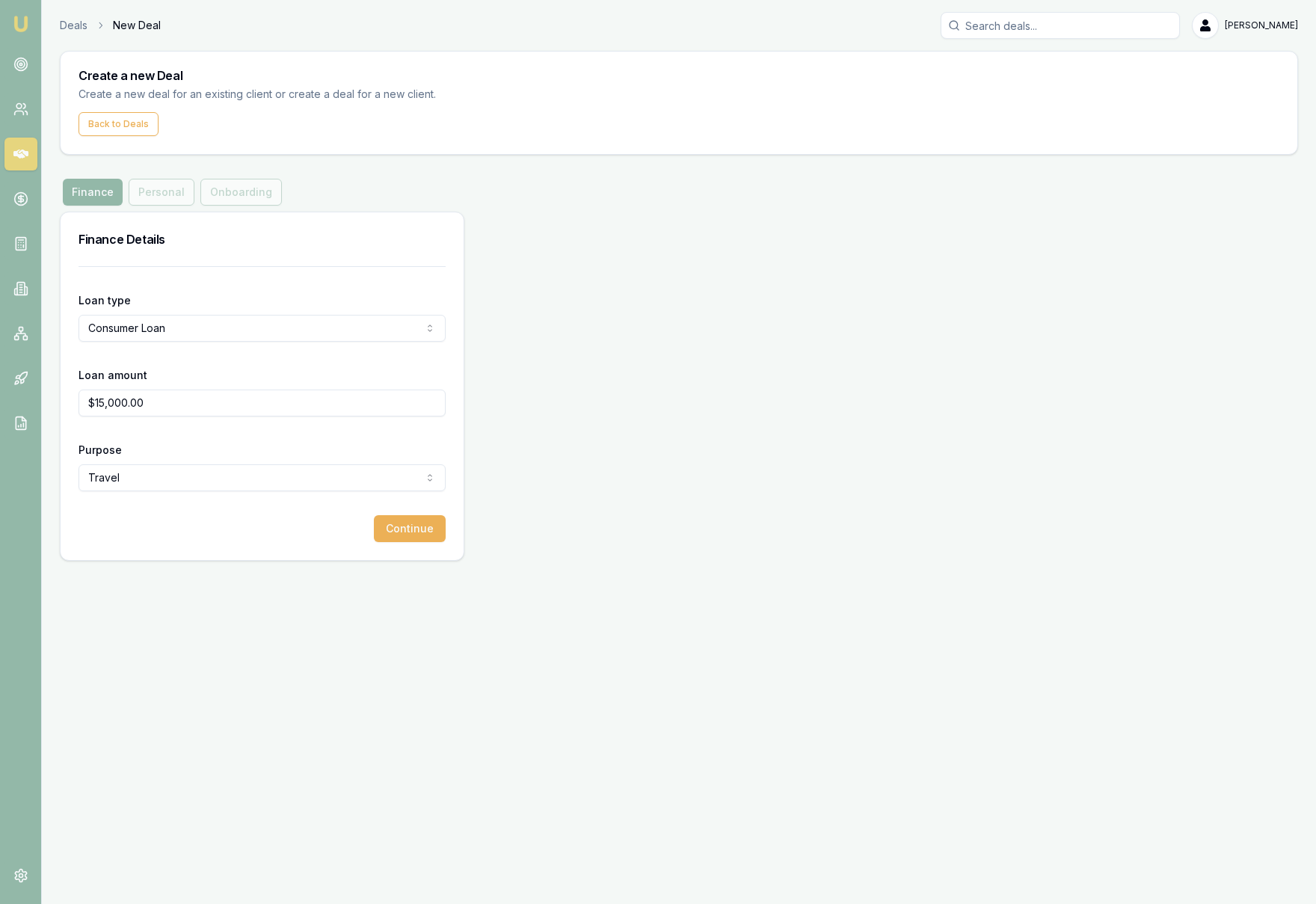
click at [151, 191] on div "Finance Personal Onboarding" at bounding box center [172, 192] width 225 height 27
click at [427, 539] on button "Continue" at bounding box center [410, 528] width 72 height 27
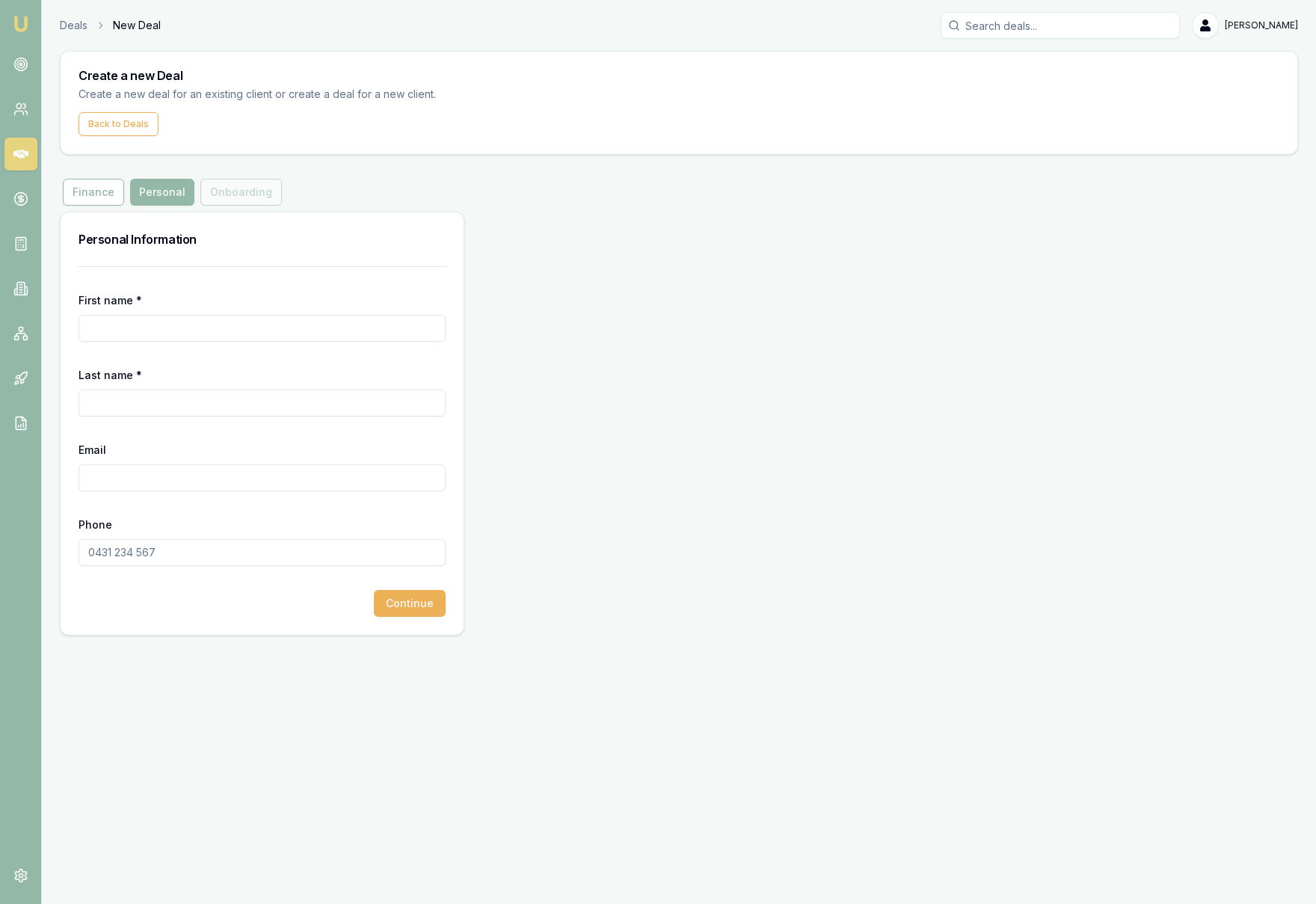
click at [174, 334] on input "First name *" at bounding box center [262, 328] width 367 height 27
type input "AKHILA"
click at [154, 407] on input "Last name *" at bounding box center [262, 403] width 367 height 27
drag, startPoint x: 163, startPoint y: 403, endPoint x: 59, endPoint y: 403, distance: 104.0
click at [59, 403] on main "Create a new Deal Create a new deal for an existing client or create a deal for…" at bounding box center [678, 343] width 1274 height 584
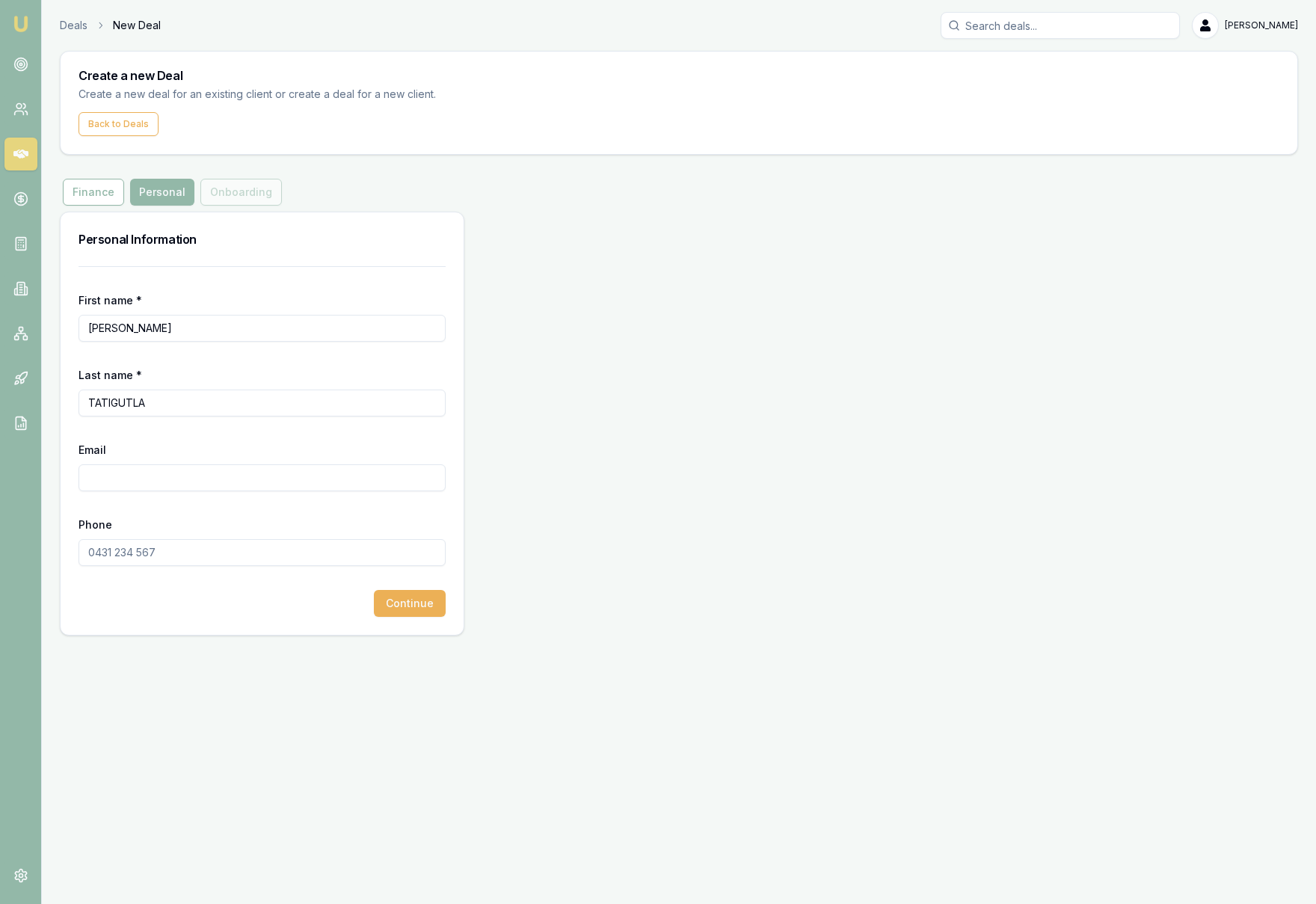
type input "TATIGUTLA"
click at [141, 475] on input "Email" at bounding box center [262, 477] width 367 height 27
paste input "akhila.tatigutla@gmail.com"
type input "akhila.tatigutla@gmail.com"
click at [162, 556] on input "Phone" at bounding box center [262, 552] width 367 height 27
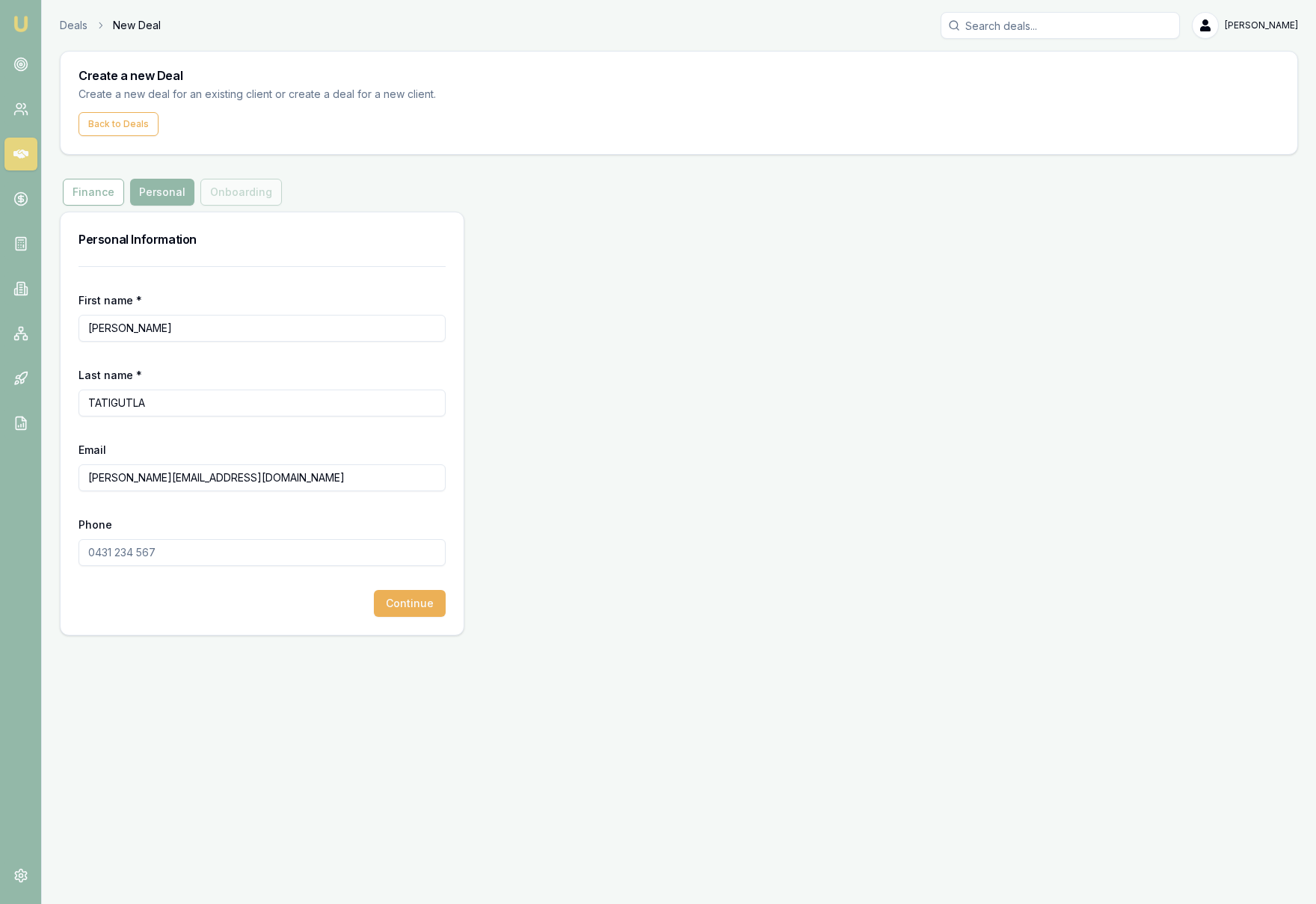
paste input "0432 902 230"
type input "0432 902 230"
click at [413, 598] on button "Continue" at bounding box center [410, 602] width 72 height 27
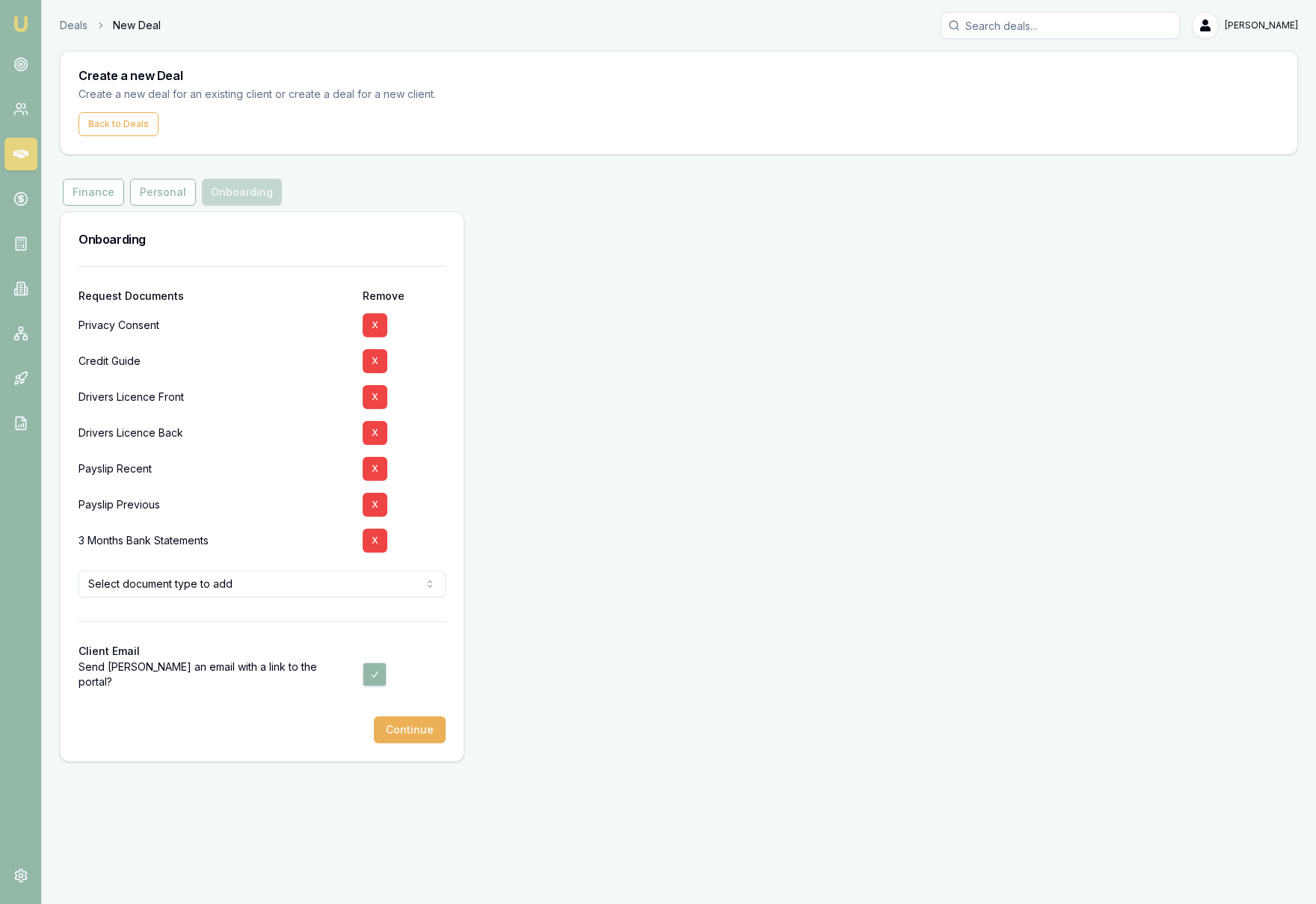
click at [407, 589] on html "Emu Broker Deals New Deal Krish Babu Toggle Menu Create a new Deal Create a new…" at bounding box center [658, 452] width 1316 height 904
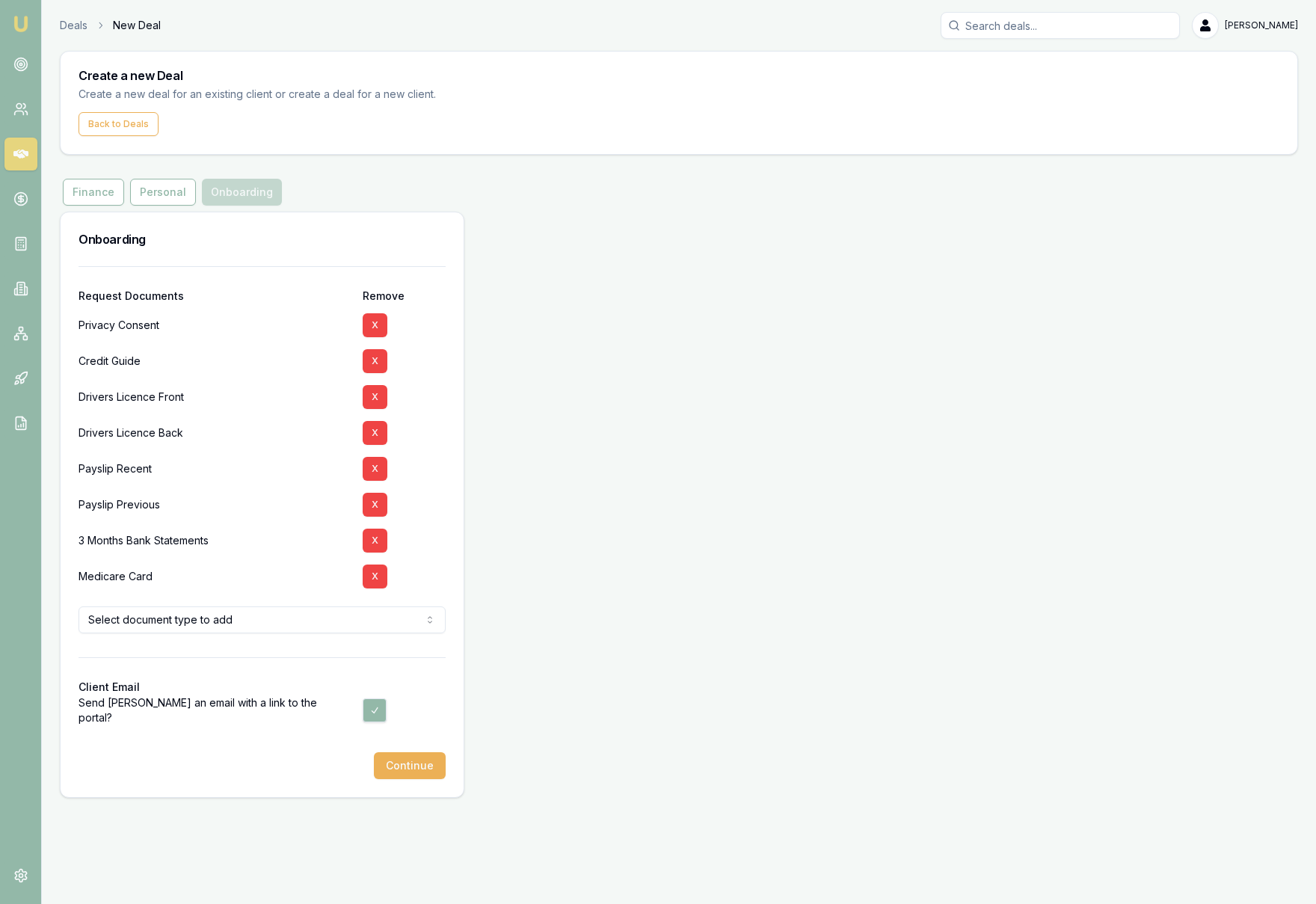
click at [313, 622] on html "Emu Broker Deals New Deal Krish Babu Toggle Menu Create a new Deal Create a new…" at bounding box center [658, 452] width 1316 height 904
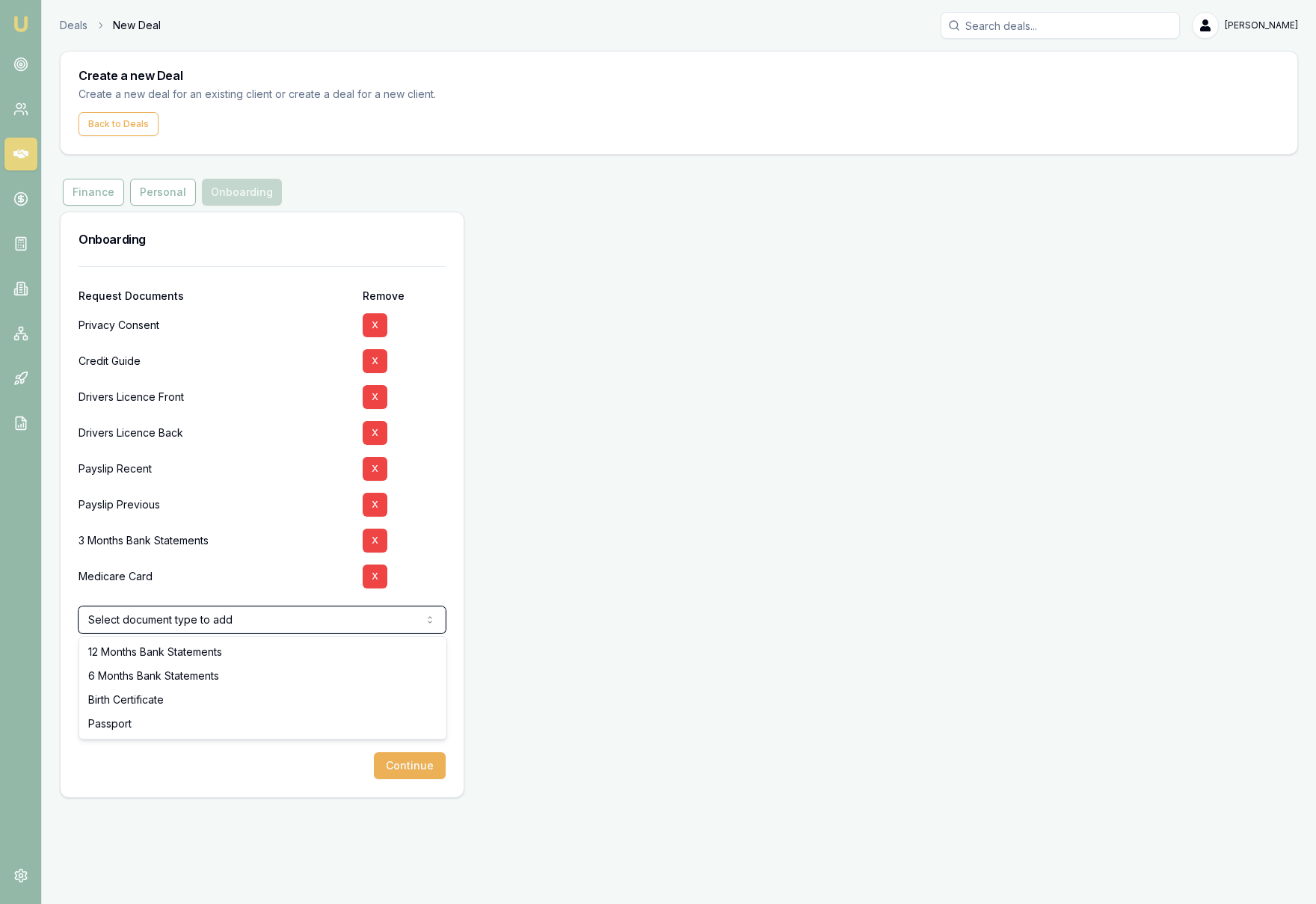
click at [629, 585] on html "Emu Broker Deals New Deal Krish Babu Toggle Menu Create a new Deal Create a new…" at bounding box center [658, 452] width 1316 height 904
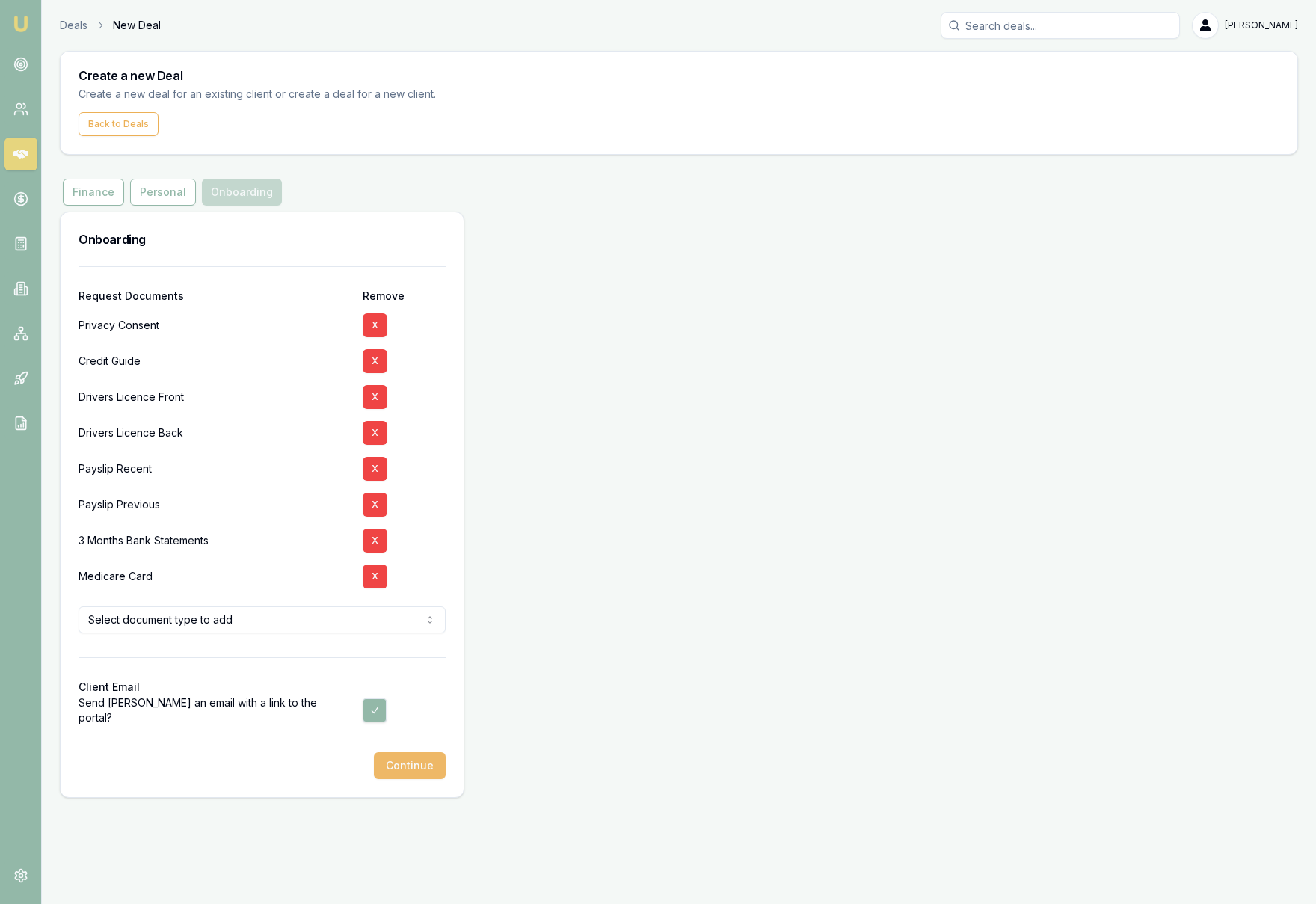
click at [419, 769] on button "Continue" at bounding box center [410, 765] width 72 height 27
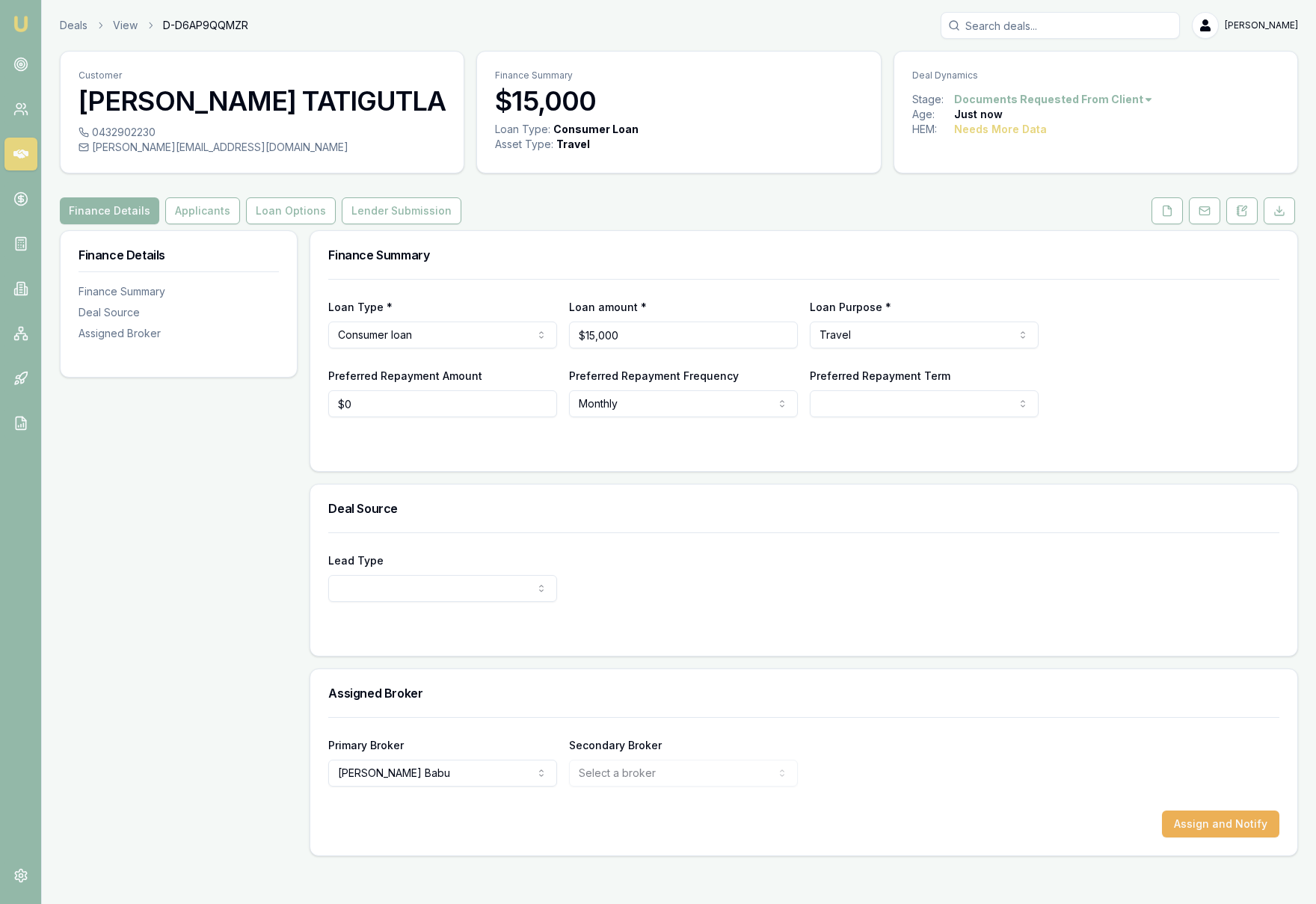
click at [199, 559] on div "Finance Details Finance Summary Deal Source Assigned Broker" at bounding box center [179, 542] width 238 height 625
click at [890, 405] on html "Emu Broker Deals View D-D6AP9QQMZR Krish Babu Toggle Menu Customer AKHILA TATIG…" at bounding box center [658, 452] width 1316 height 904
select select "84"
click at [799, 447] on div at bounding box center [803, 447] width 951 height 12
click at [444, 595] on html "Emu Broker Deals View D-D6AP9QQMZR Krish Babu Toggle Menu Customer AKHILA TATIG…" at bounding box center [658, 452] width 1316 height 904
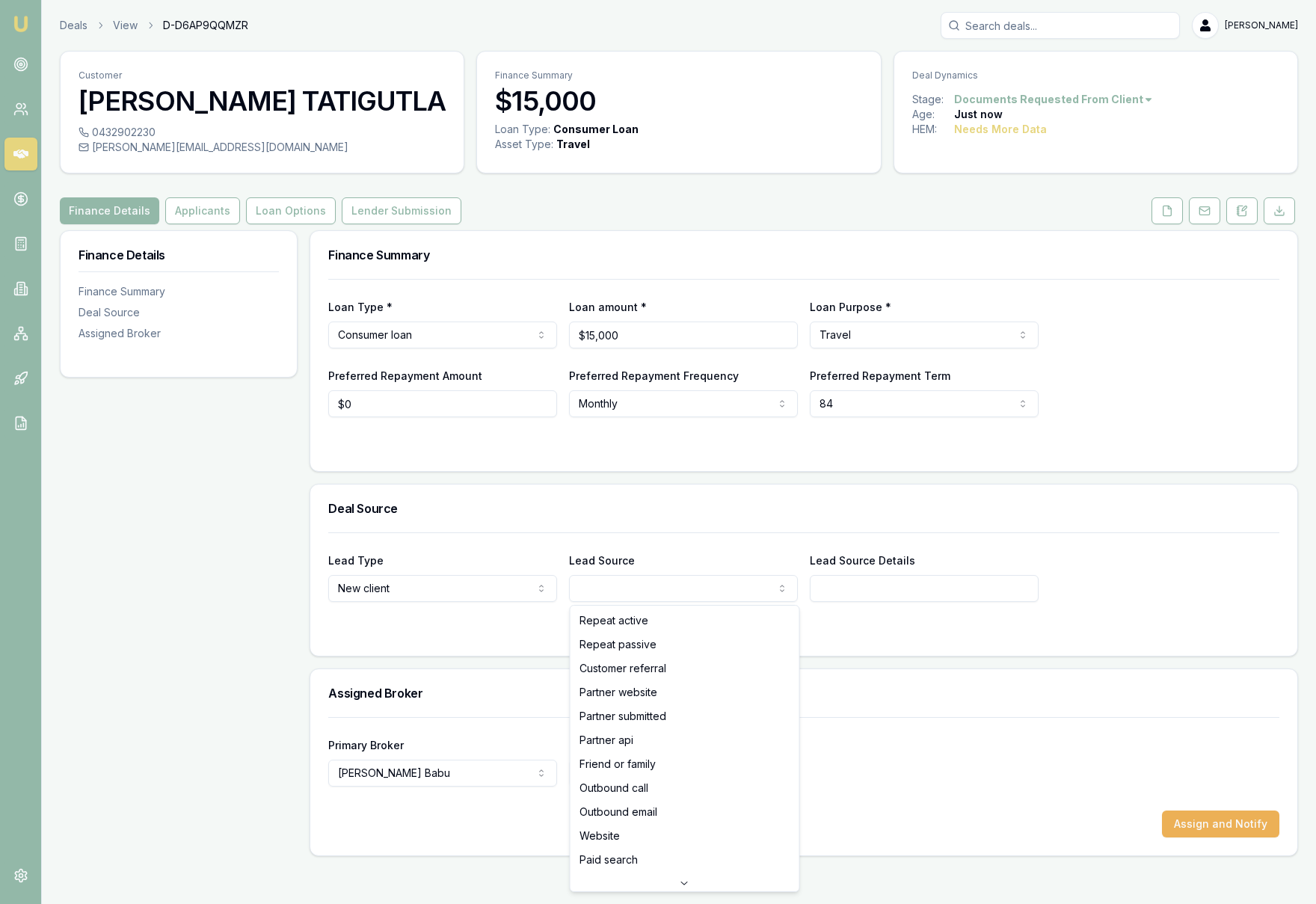
click at [630, 586] on html "Emu Broker Deals View D-D6AP9QQMZR Krish Babu Toggle Menu Customer AKHILA TATIG…" at bounding box center [658, 452] width 1316 height 904
click at [873, 622] on html "Emu Broker Deals View D-D6AP9QQMZR Krish Babu Toggle Menu Customer AKHILA TATIG…" at bounding box center [658, 452] width 1316 height 904
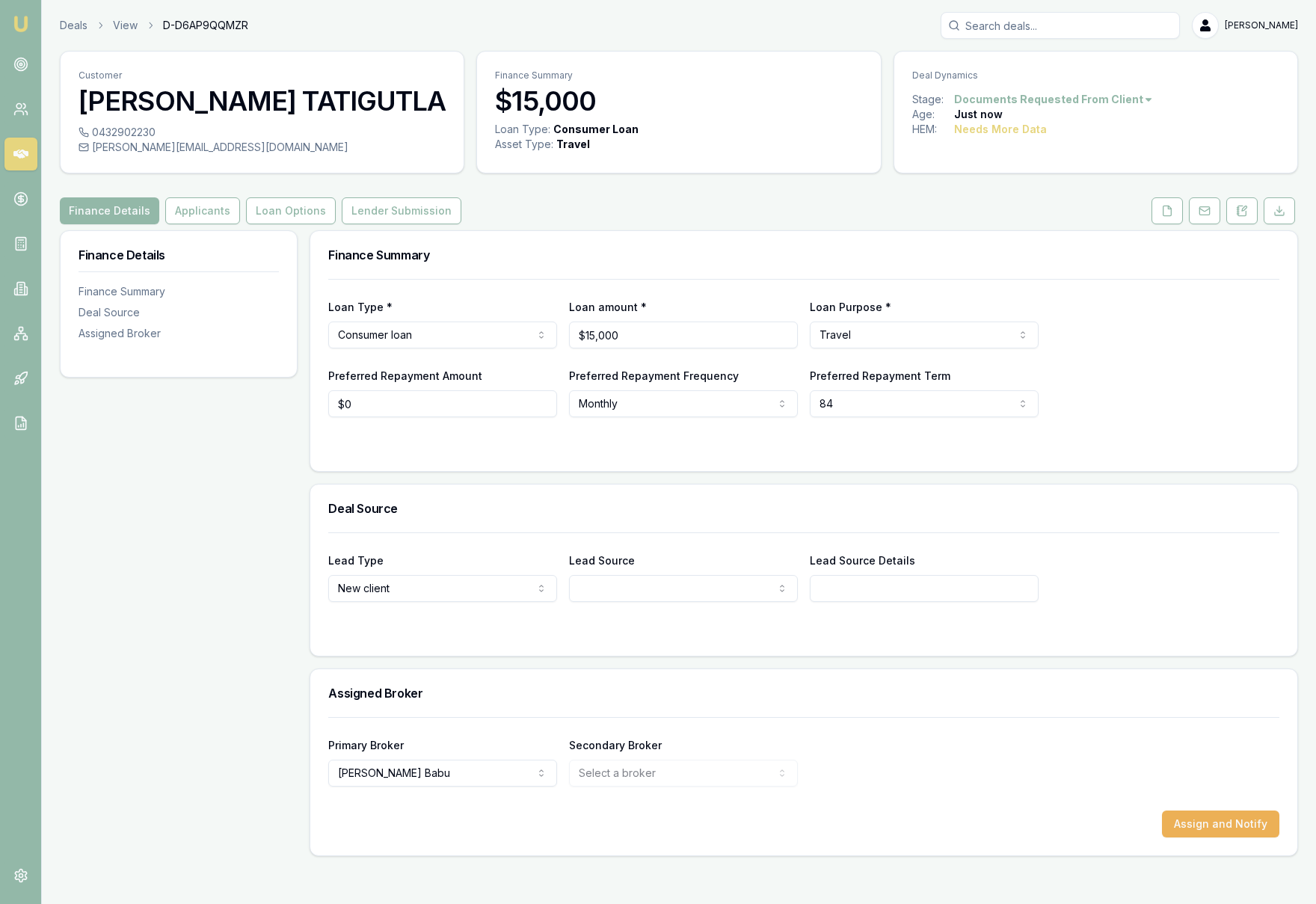
click at [744, 598] on html "Emu Broker Deals View D-D6AP9QQMZR Krish Babu Toggle Menu Customer AKHILA TATIG…" at bounding box center [658, 452] width 1316 height 904
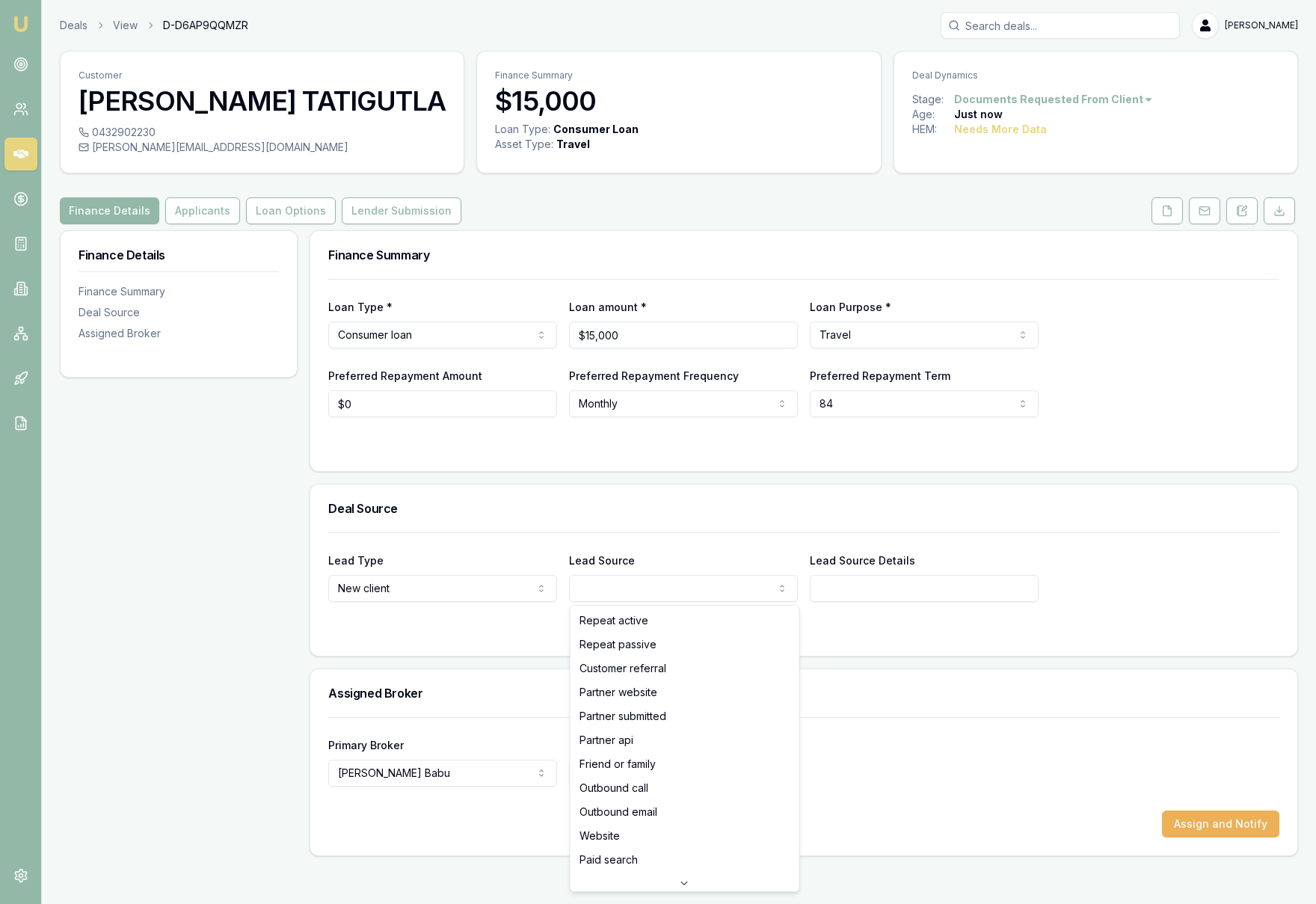
select select "FRIEND_OR_FAMILY"
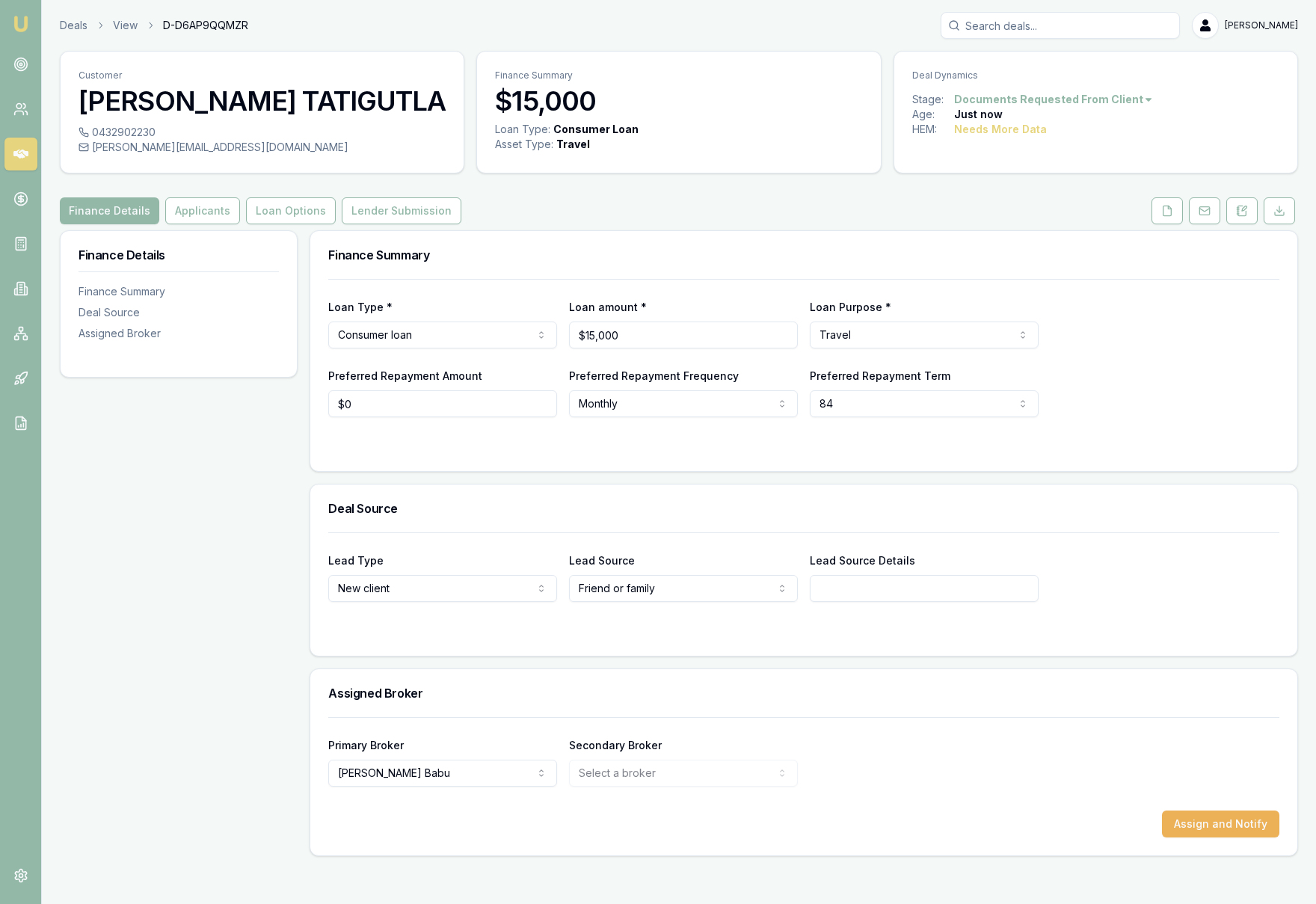
click at [833, 610] on form "Lead Type New client New client Repeat client Partner Campaign Other Lead Sourc…" at bounding box center [803, 585] width 951 height 106
click at [860, 589] on input "Lead Source Details" at bounding box center [923, 587] width 229 height 27
type input "Sounder"
click at [1075, 604] on form "Lead Type New client New client Repeat client Partner Campaign Other Lead Sourc…" at bounding box center [803, 585] width 951 height 106
click at [1192, 830] on button "Assign and Notify" at bounding box center [1220, 823] width 117 height 27
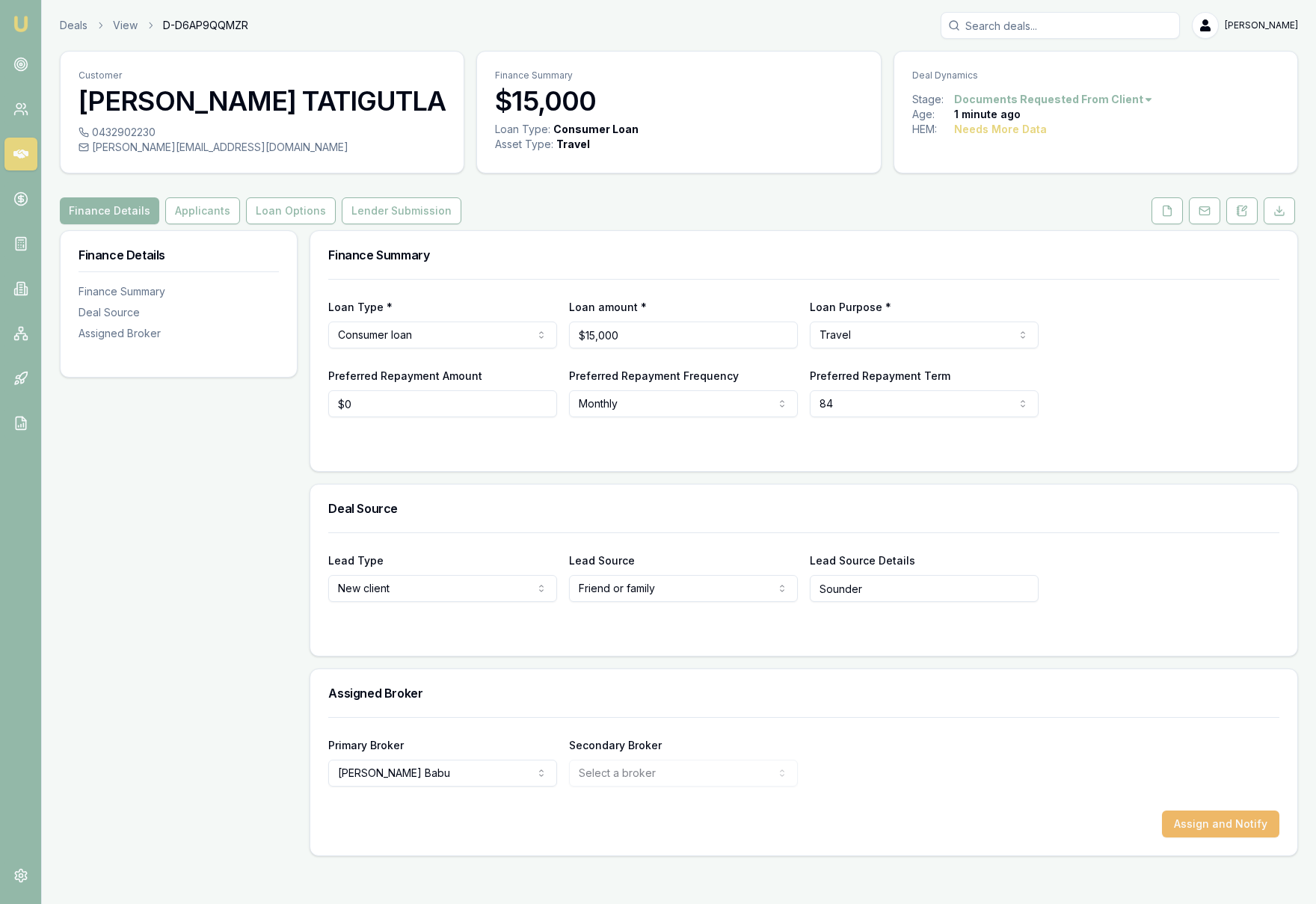
click at [1211, 828] on button "Assign and Notify" at bounding box center [1220, 823] width 117 height 27
click at [198, 210] on button "Applicants" at bounding box center [202, 211] width 75 height 27
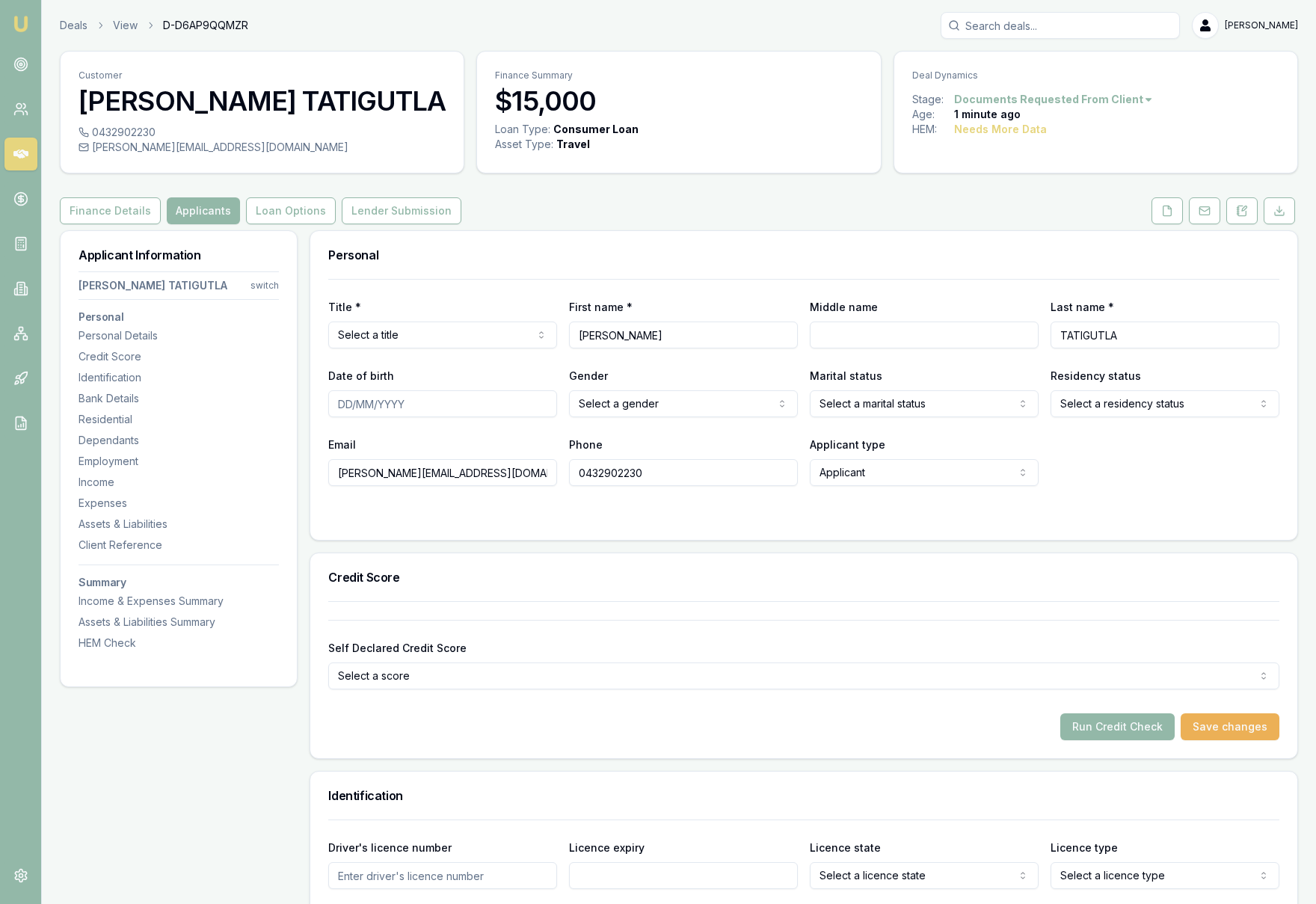
click at [444, 344] on html "Emu Broker Deals View D-D6AP9QQMZR Krish Babu Toggle Menu Customer AKHILA TATIG…" at bounding box center [658, 452] width 1316 height 904
select select "Mrs"
click at [340, 404] on input "Date of birth" at bounding box center [442, 404] width 229 height 27
type input "27/04/1994"
click at [661, 408] on html "Emu Broker Deals View D-D6AP9QQMZR Krish Babu Toggle Menu Customer AKHILA TATIG…" at bounding box center [658, 452] width 1316 height 904
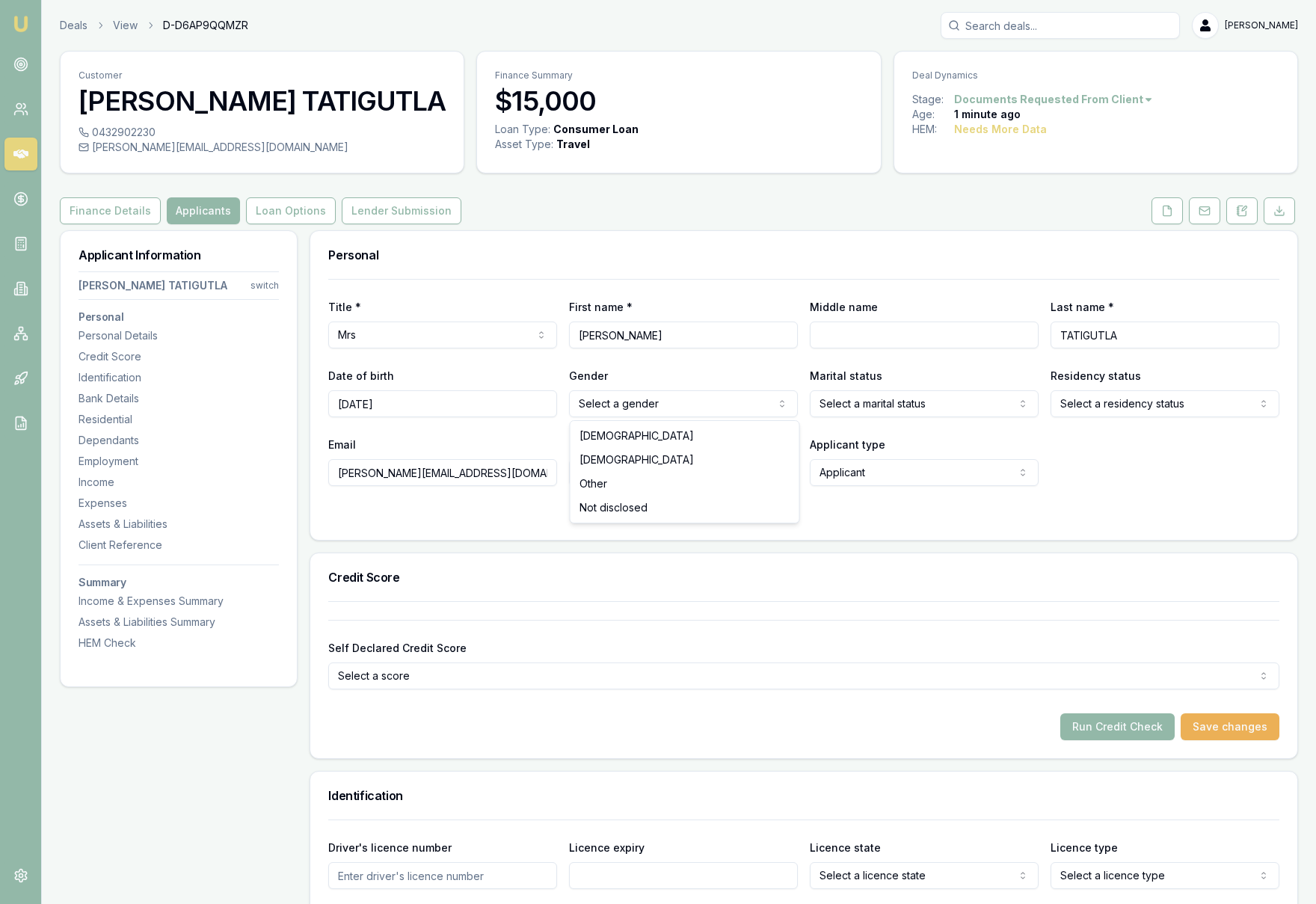
select select "FEMALE"
click at [890, 408] on html "Emu Broker Deals View D-D6AP9QQMZR Krish Babu Toggle Menu Customer AKHILA TATIG…" at bounding box center [658, 452] width 1316 height 904
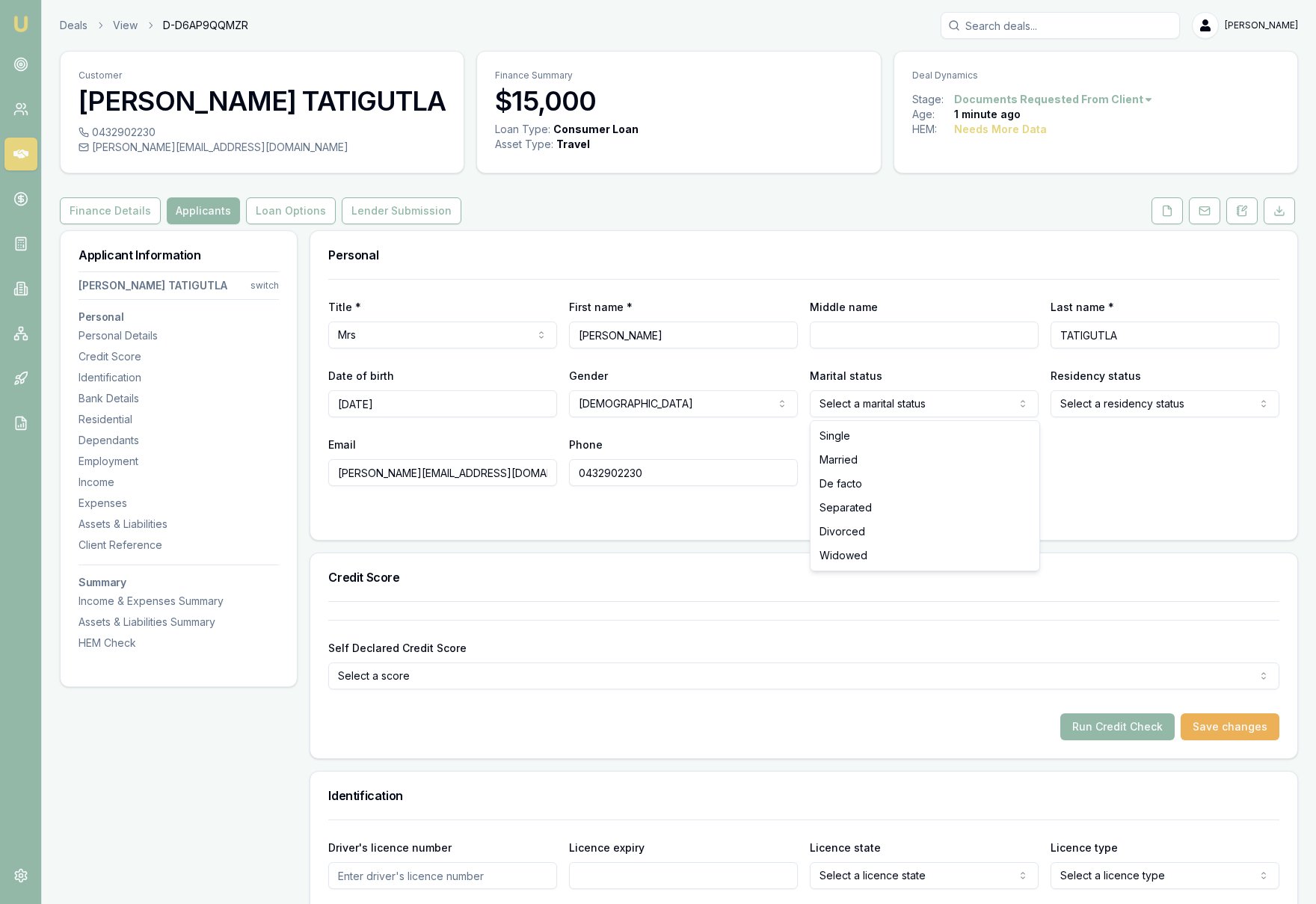
select select "MARRIED"
click at [1146, 407] on html "Emu Broker Deals View D-D6AP9QQMZR Krish Babu Toggle Menu Customer AKHILA TATIG…" at bounding box center [658, 452] width 1316 height 904
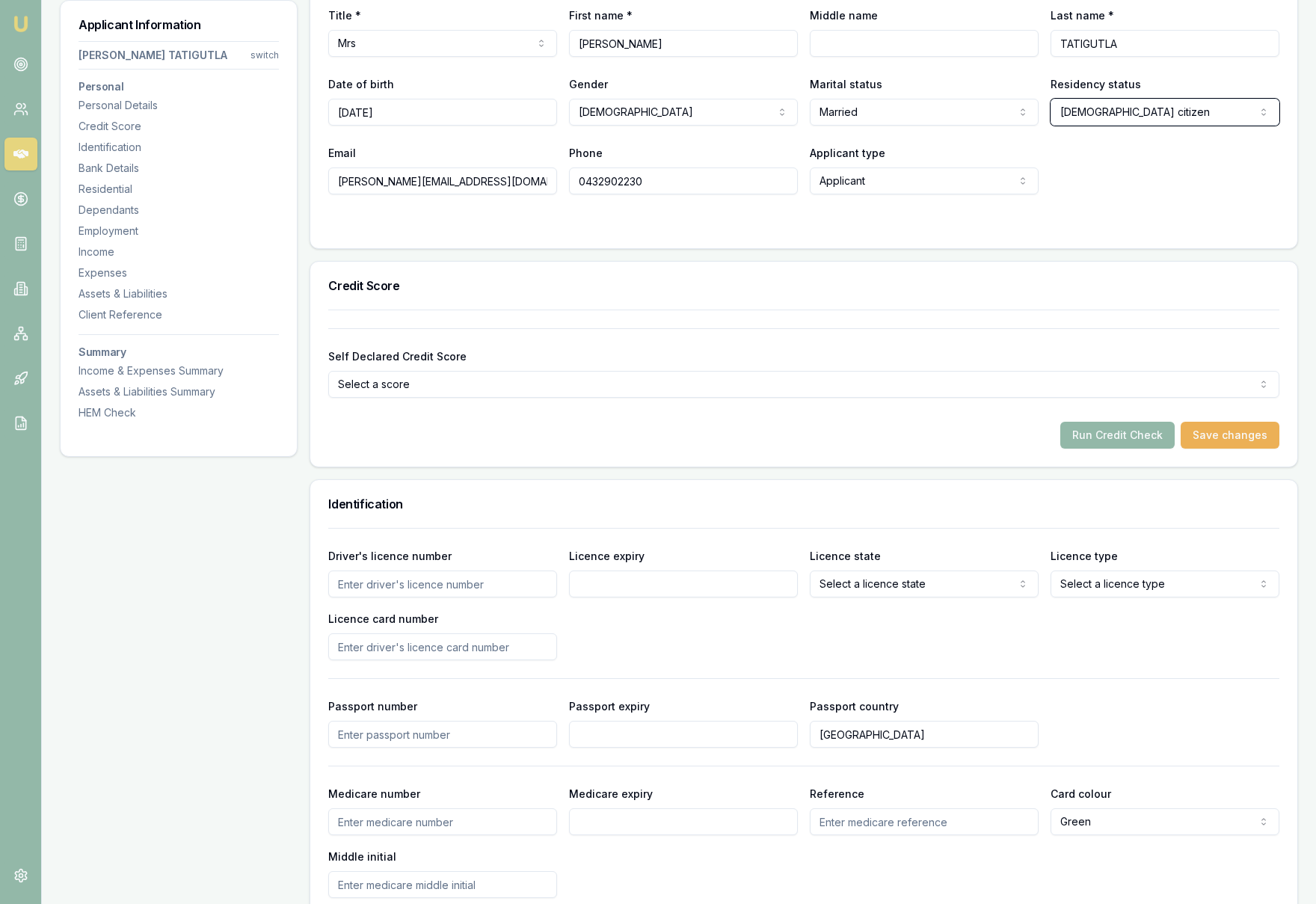
scroll to position [293, 0]
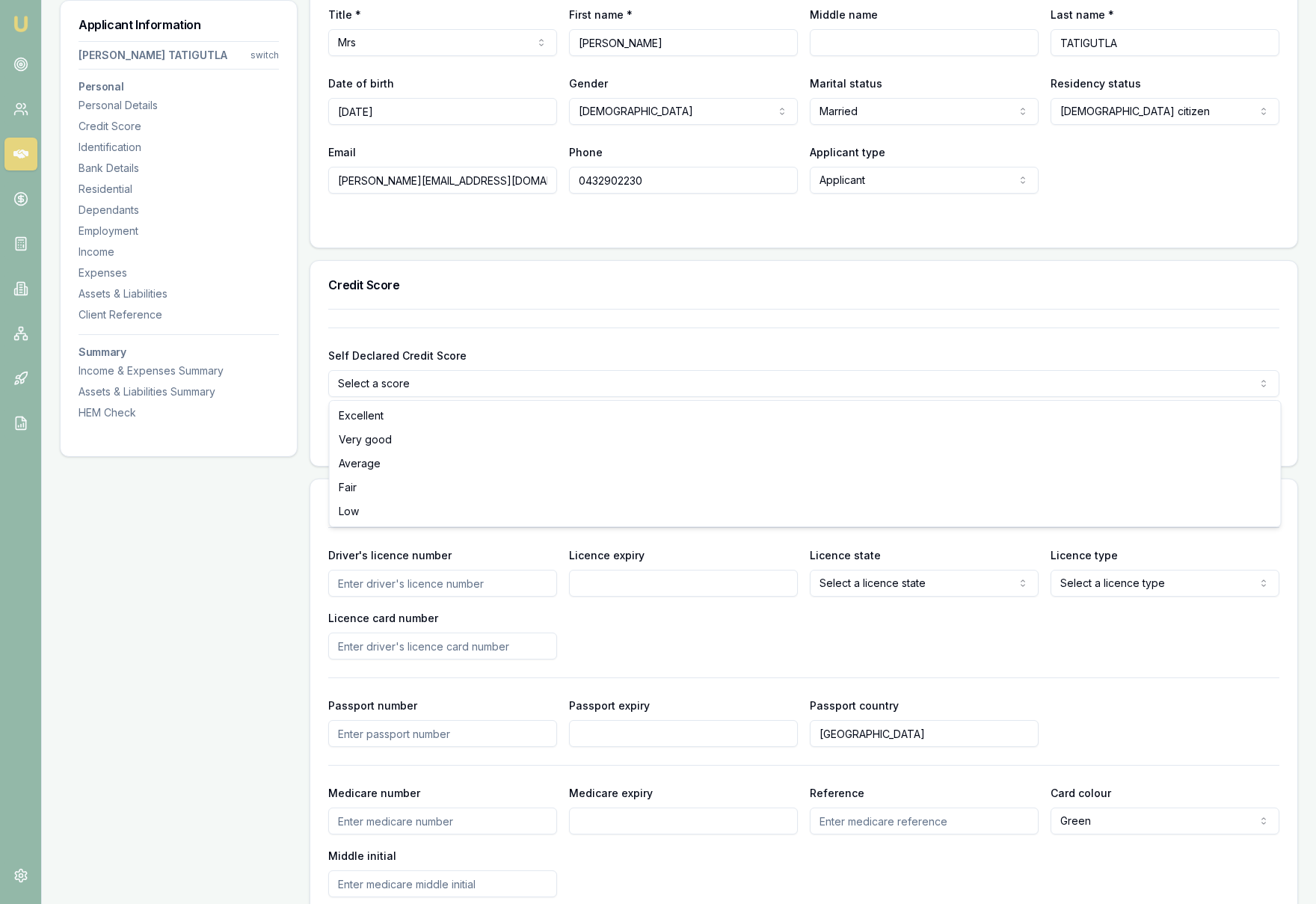
click at [861, 388] on html "Emu Broker Deals View D-D6AP9QQMZR Krish Babu Toggle Menu Customer AKHILA TATIG…" at bounding box center [658, 159] width 1316 height 904
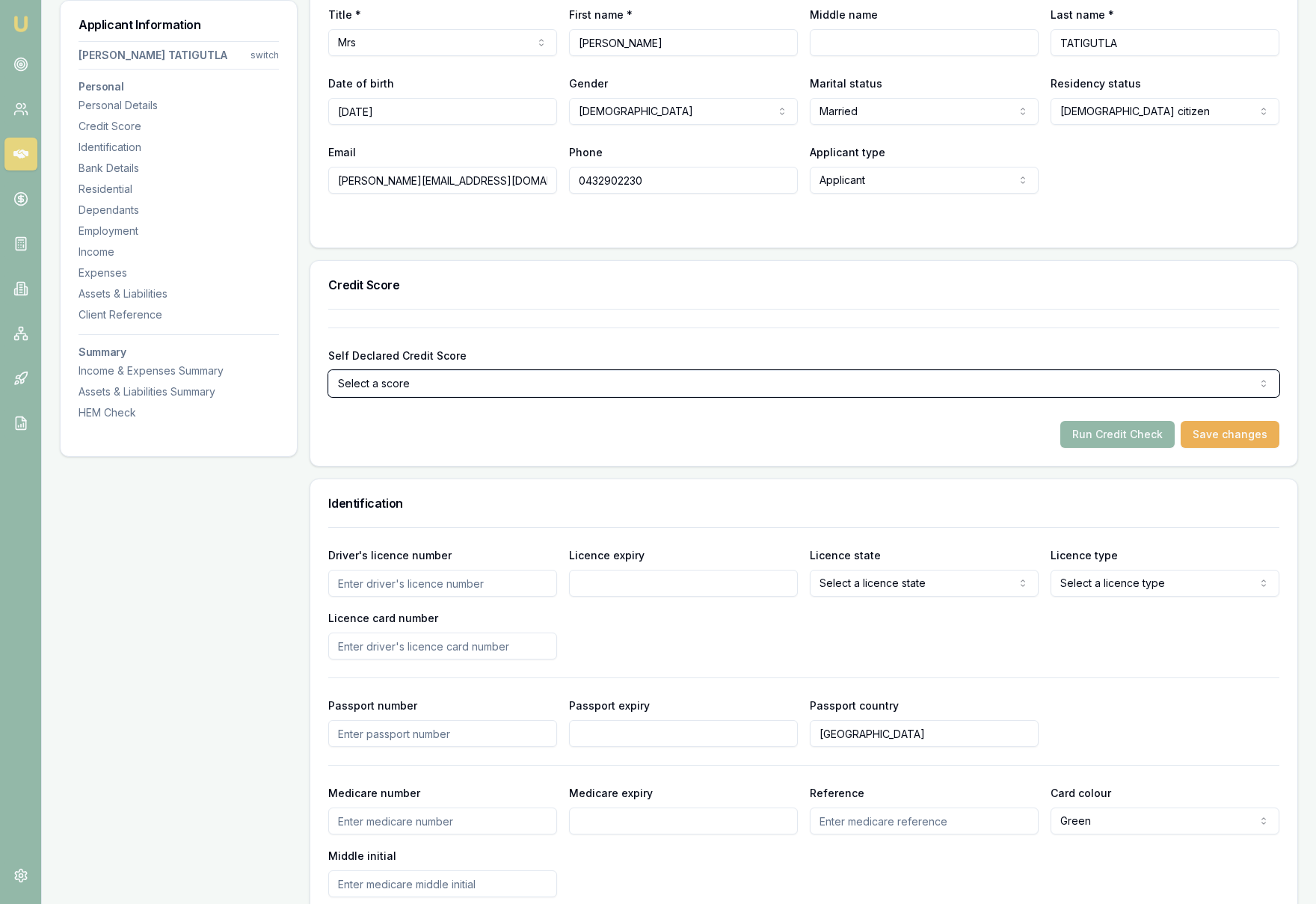
click at [839, 332] on html "Emu Broker Deals View D-D6AP9QQMZR Krish Babu Toggle Menu Customer AKHILA TATIG…" at bounding box center [658, 159] width 1316 height 904
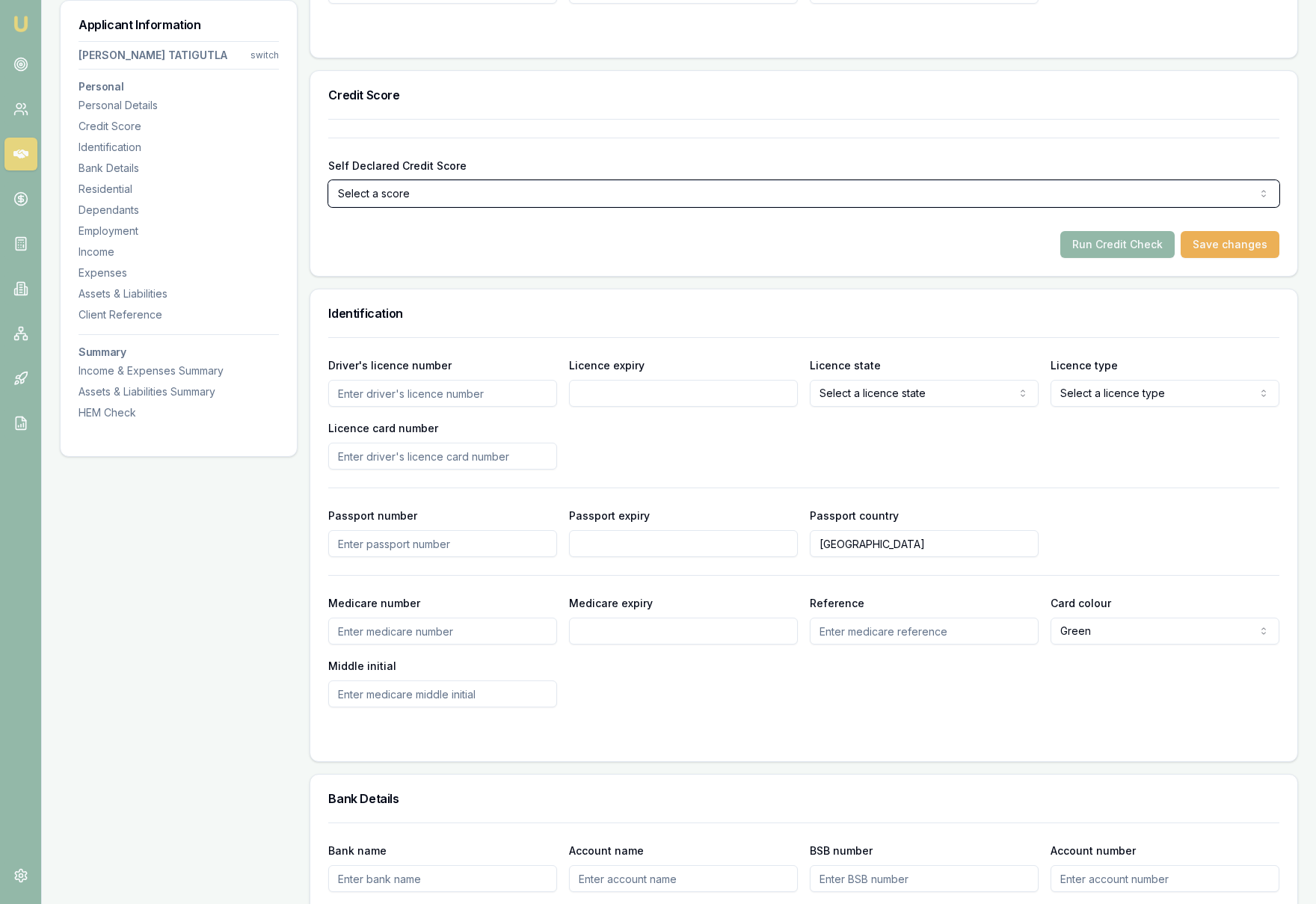
scroll to position [492, 0]
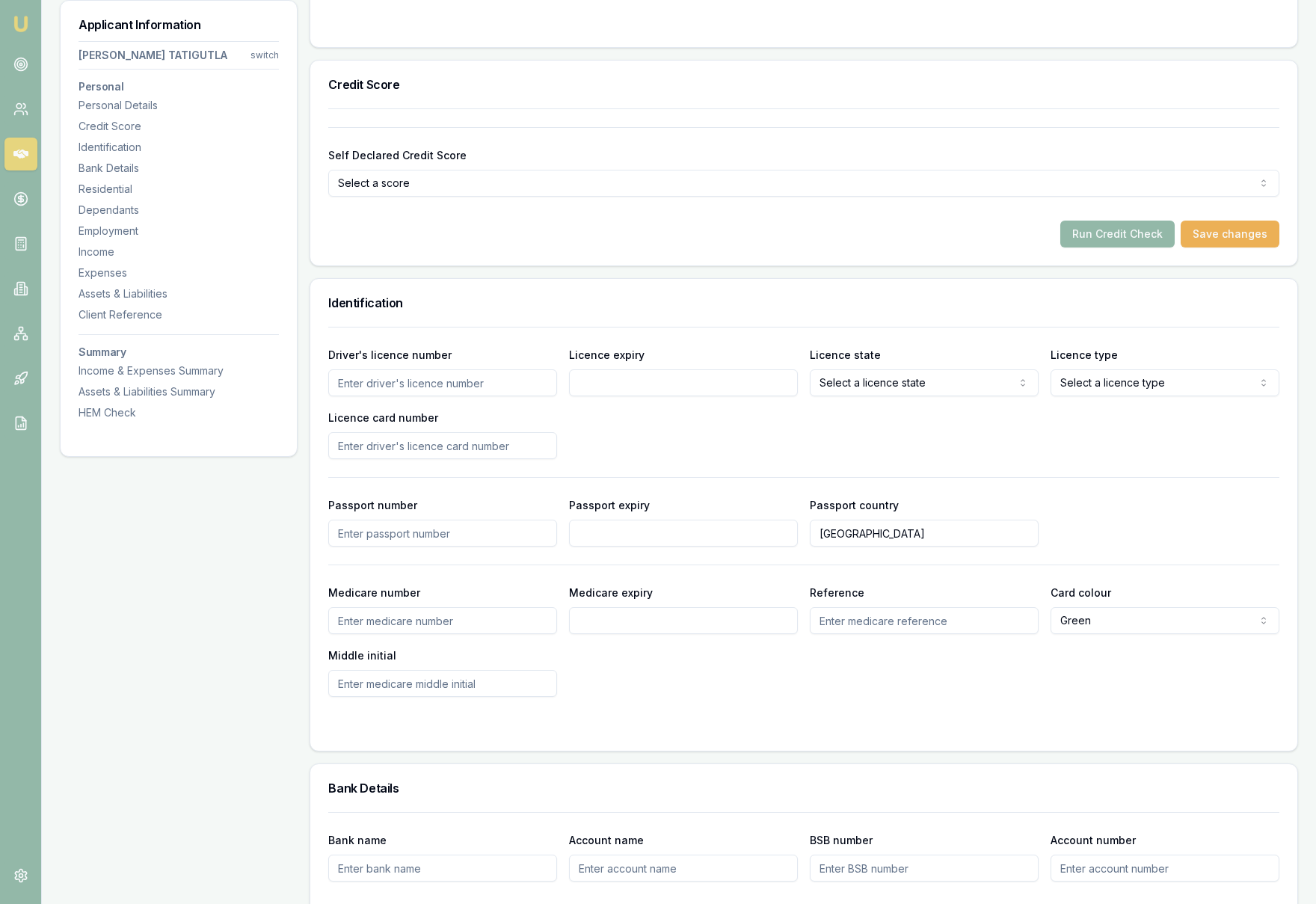
click at [391, 385] on input "Driver's licence number" at bounding box center [442, 383] width 229 height 27
type input "038544542"
click at [644, 390] on input "Licence expiry" at bounding box center [682, 383] width 229 height 27
click at [593, 385] on input "27052035" at bounding box center [682, 383] width 229 height 27
click at [610, 385] on input "27/052035" at bounding box center [682, 383] width 229 height 27
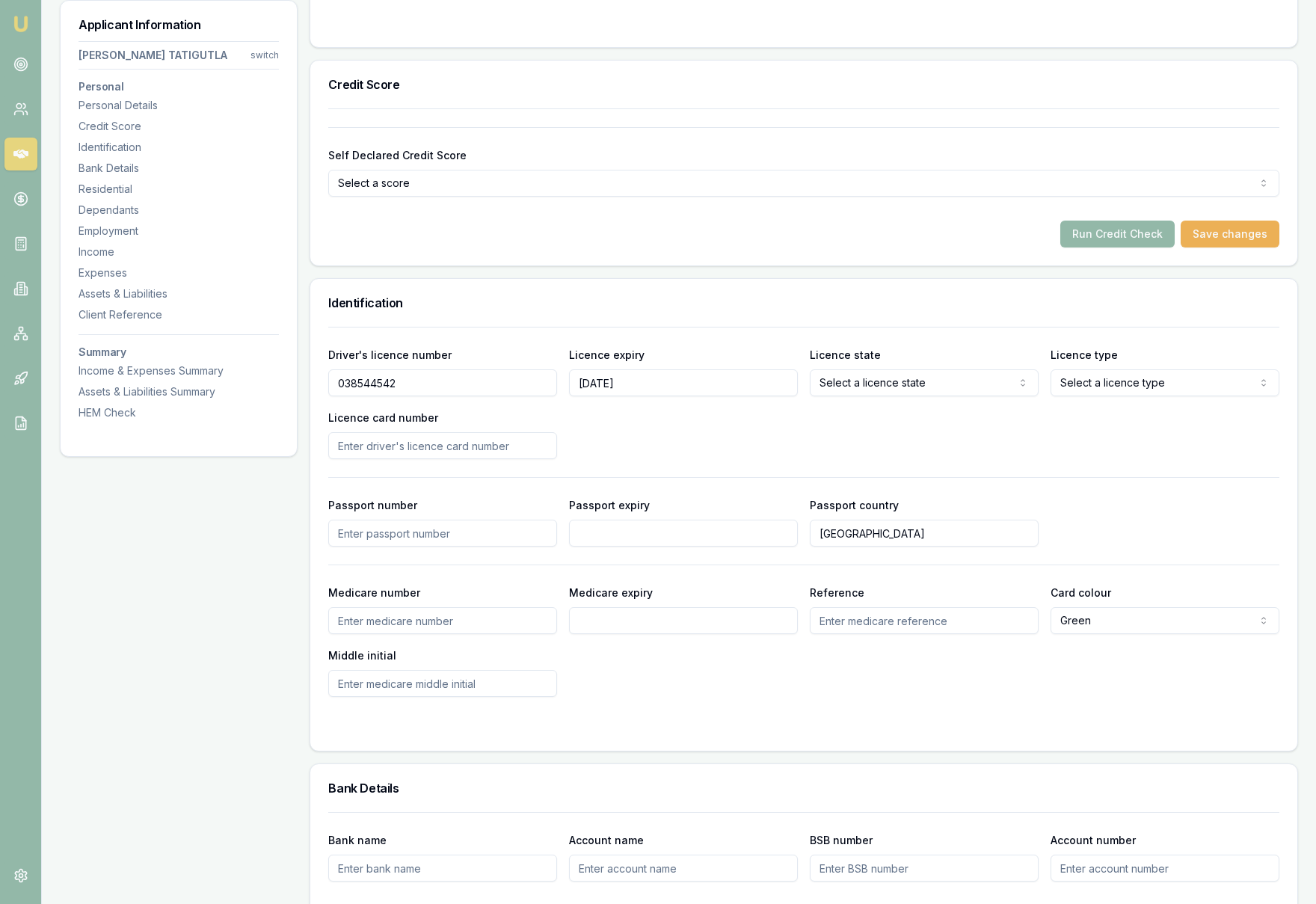
type input "27/05/2035"
click at [708, 419] on div "Driver's licence number 038544542 Licence expiry 27/05/2035 Licence state Selec…" at bounding box center [803, 403] width 951 height 114
select select "VIC"
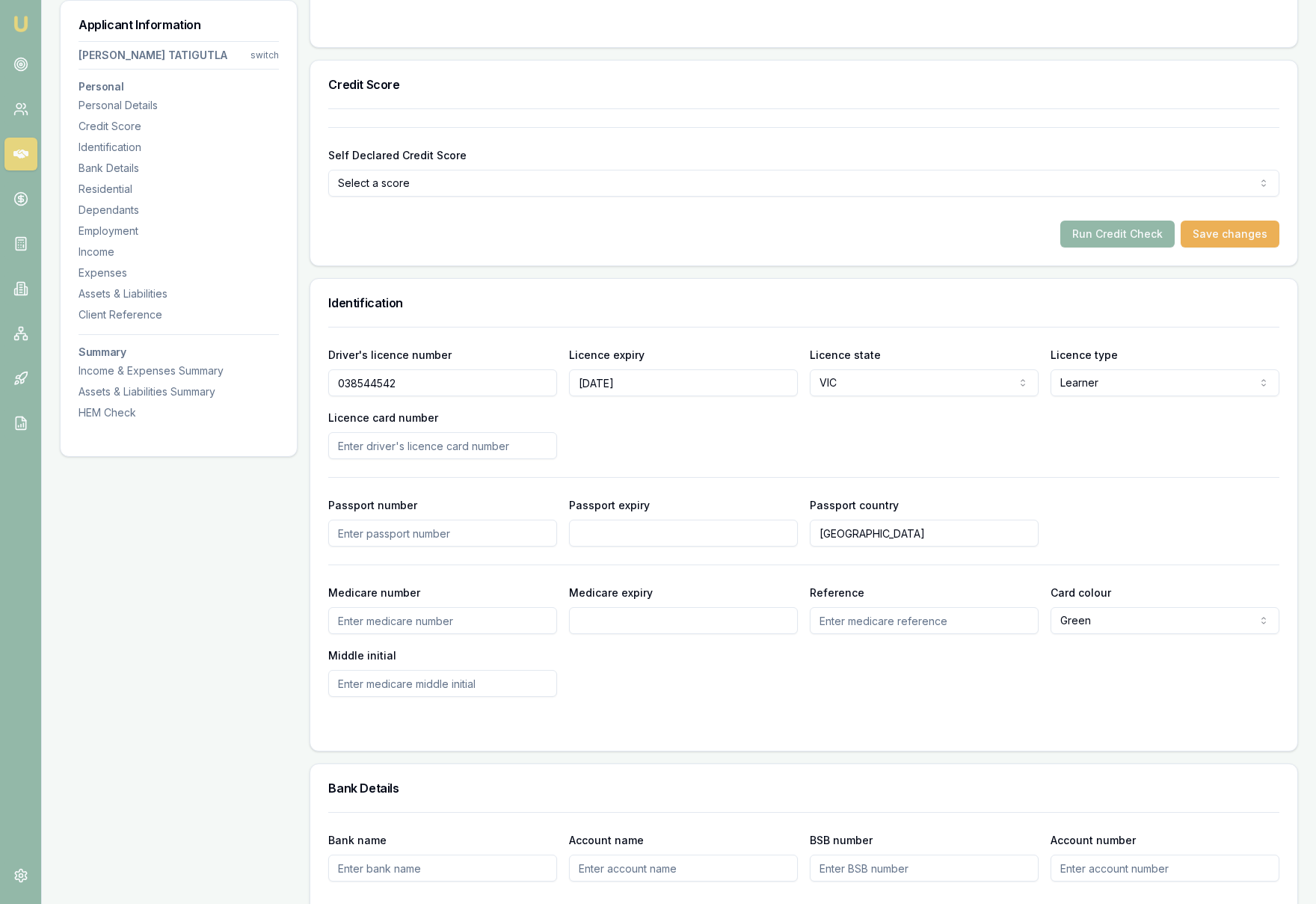
click at [361, 452] on input "Licence card number" at bounding box center [442, 446] width 229 height 27
type input "P4625731"
click at [644, 441] on div "Driver's licence number 038544542 Licence expiry 27/05/2035 Licence state VIC N…" at bounding box center [803, 403] width 951 height 114
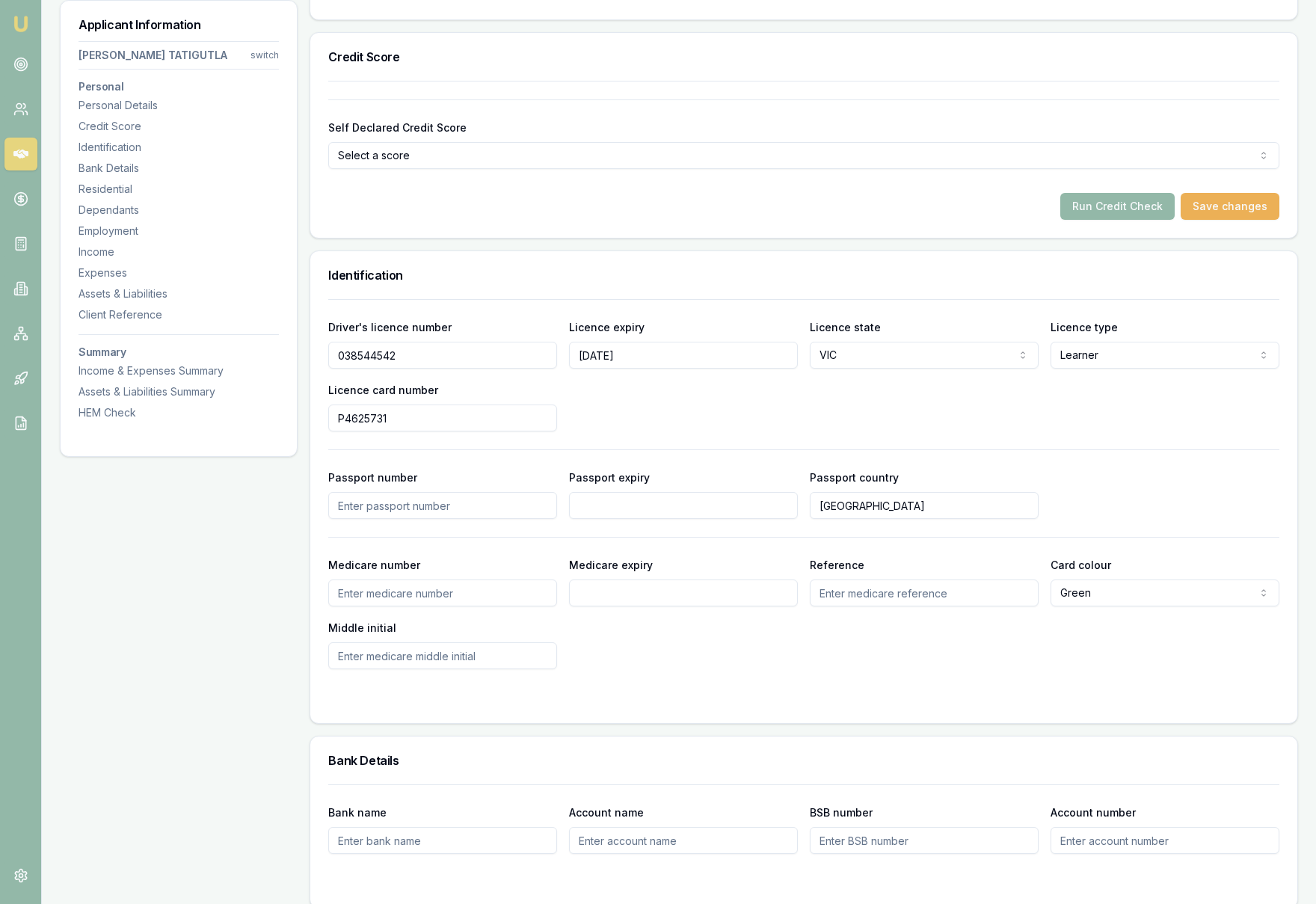
scroll to position [0, 0]
